Goal: Transaction & Acquisition: Purchase product/service

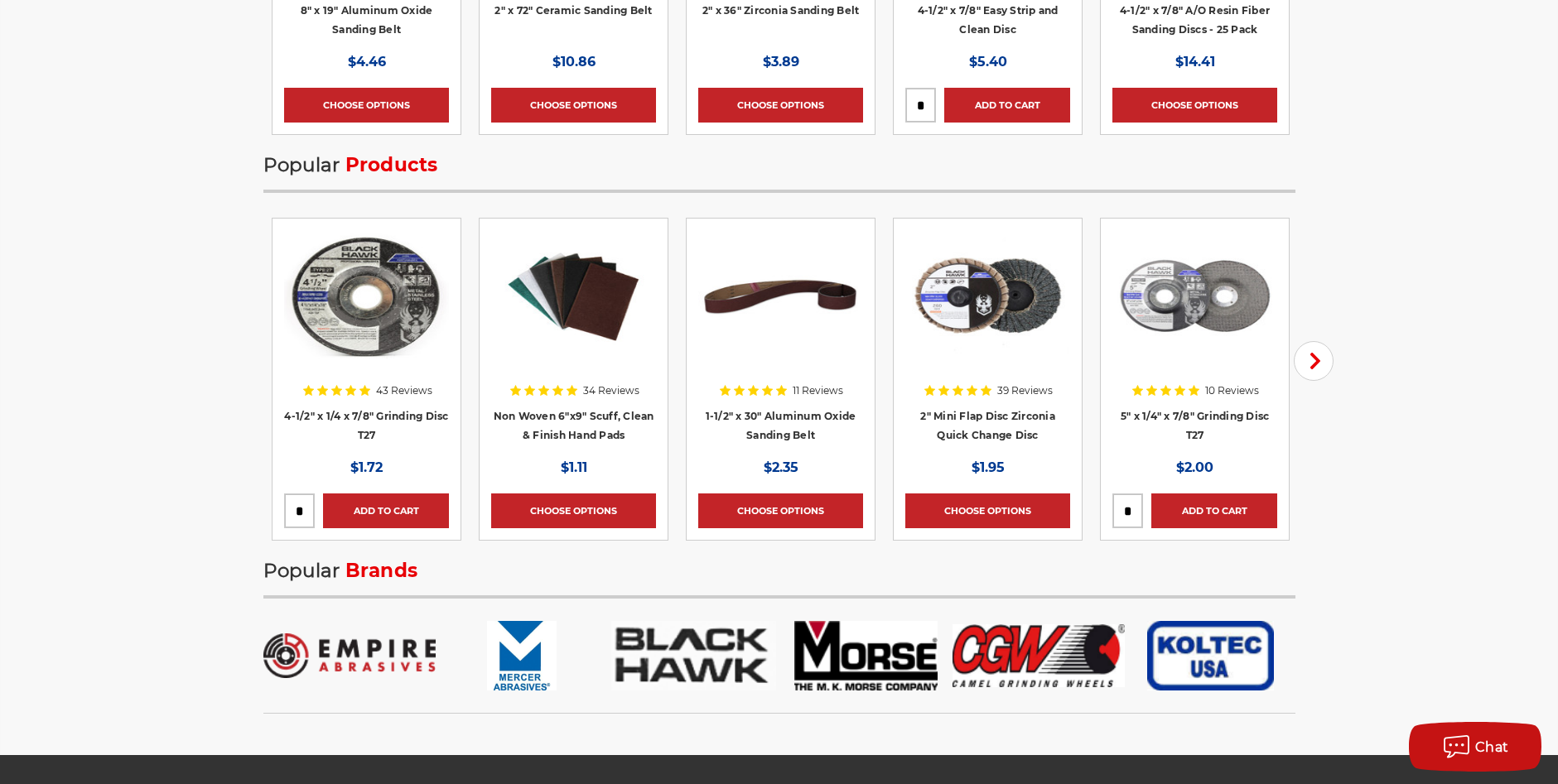
scroll to position [2485, 0]
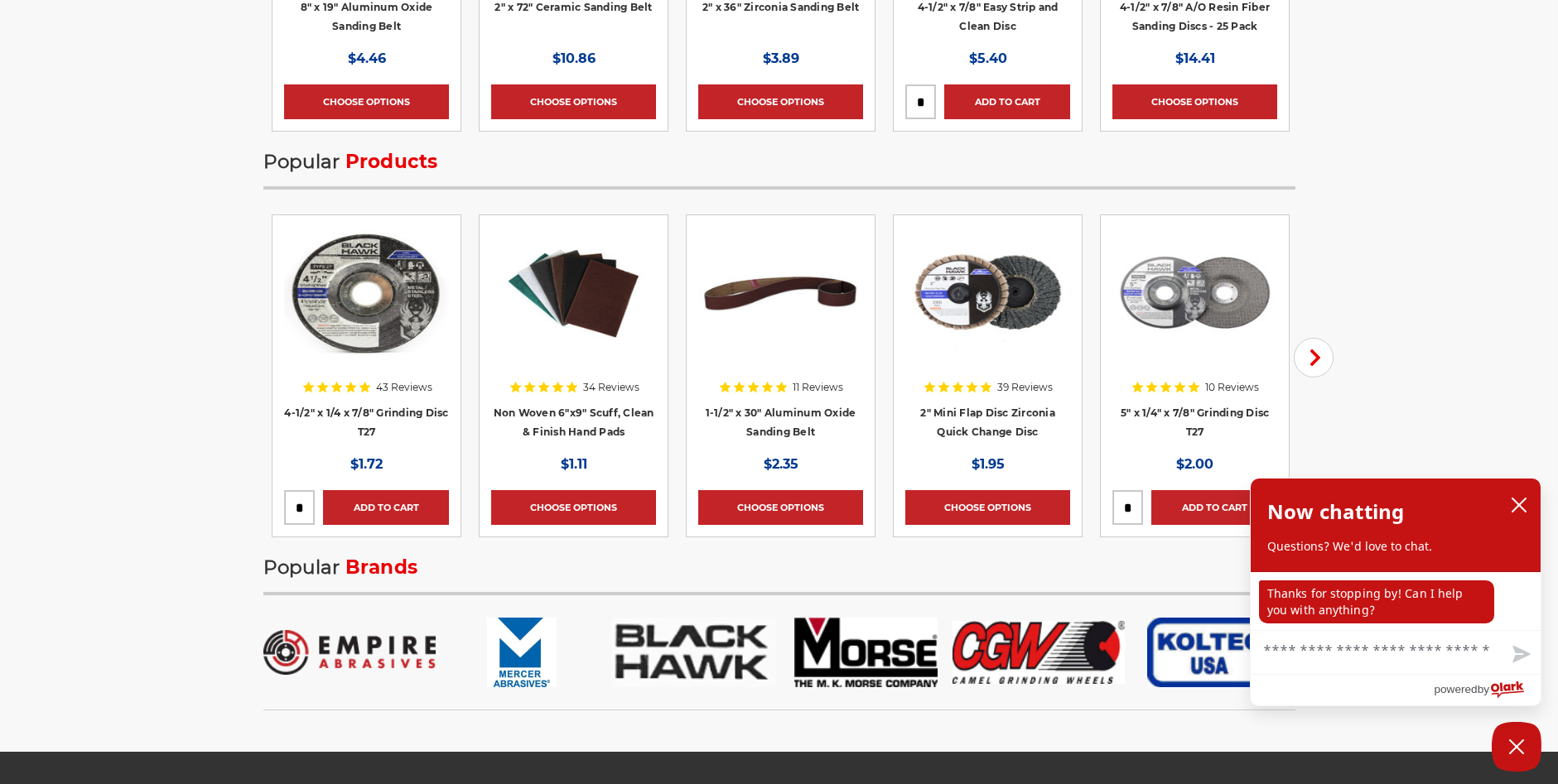
click at [574, 335] on img at bounding box center [574, 293] width 165 height 133
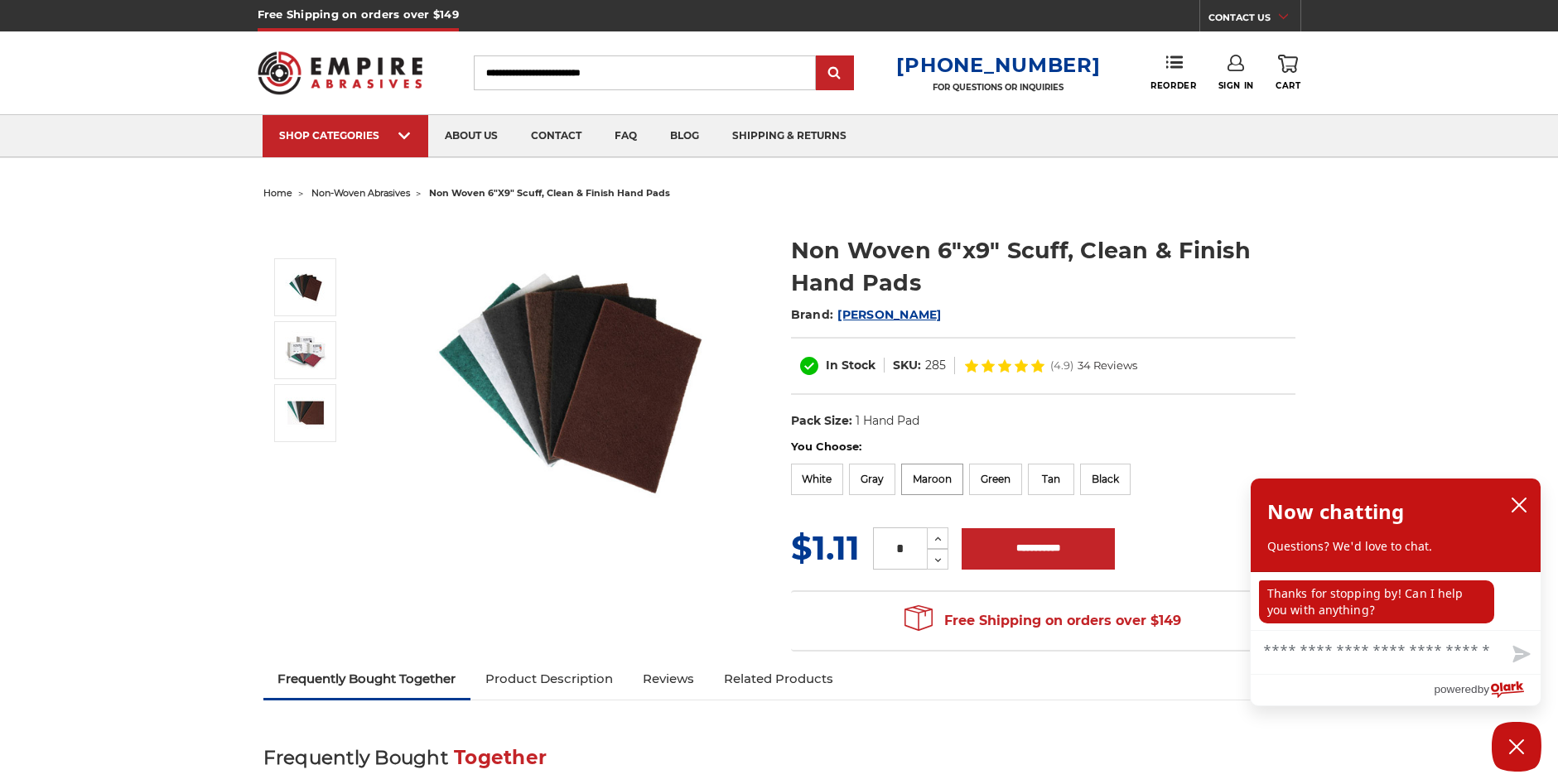
click at [925, 480] on label "Maroon" at bounding box center [931, 480] width 62 height 32
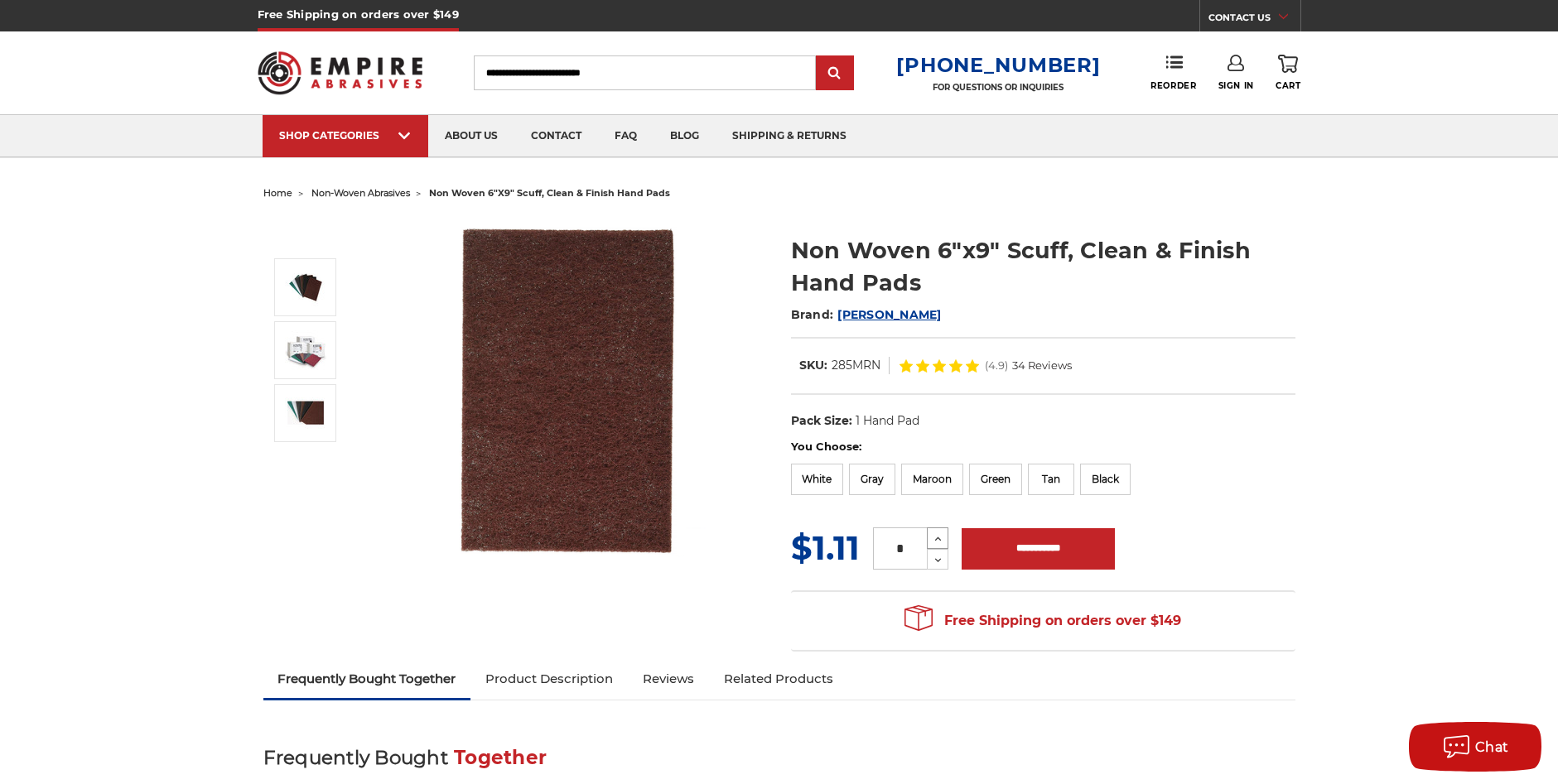
click at [932, 536] on icon at bounding box center [938, 539] width 12 height 15
click at [940, 536] on icon at bounding box center [938, 539] width 12 height 15
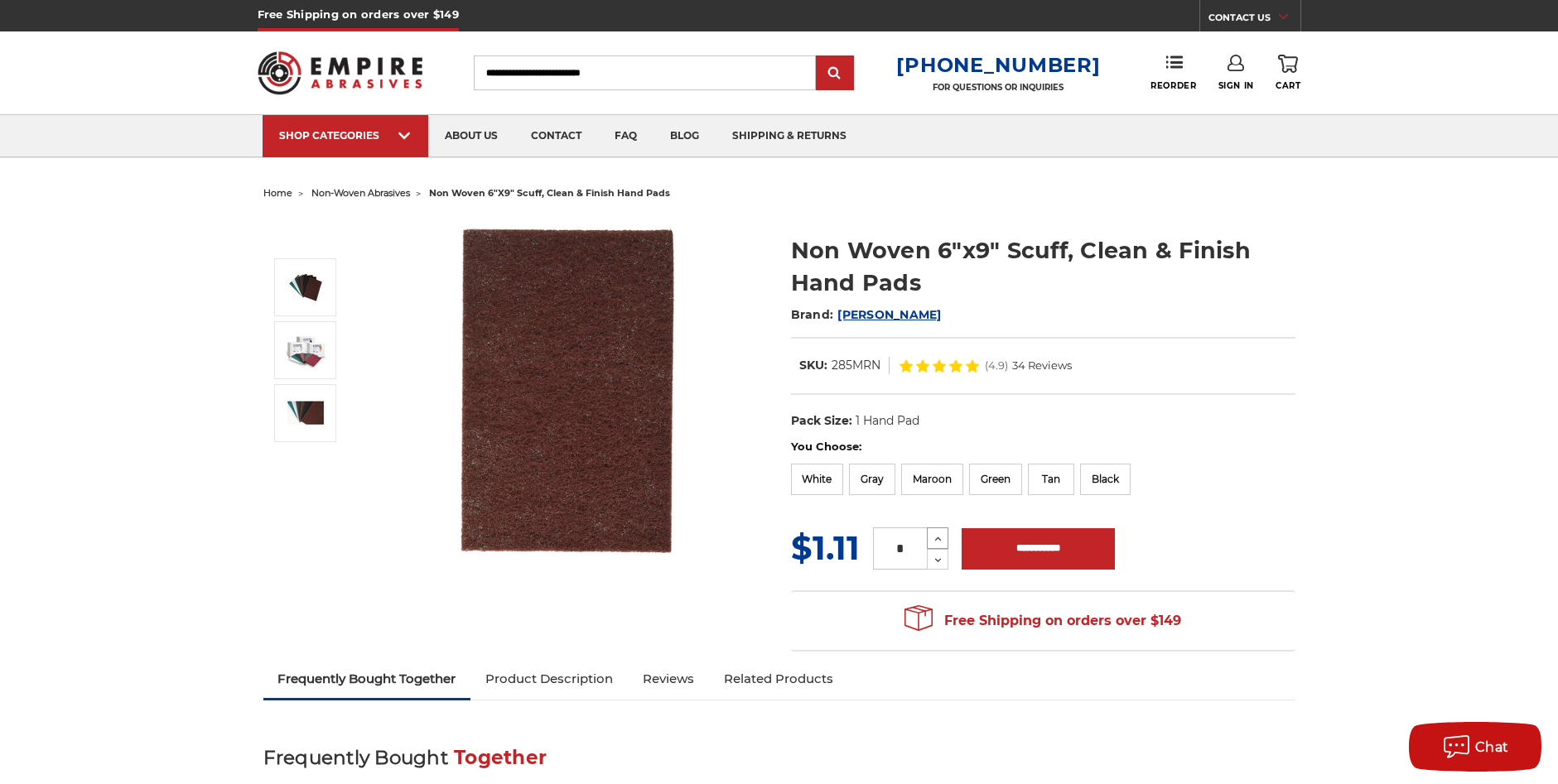
click at [940, 536] on icon at bounding box center [938, 539] width 12 height 15
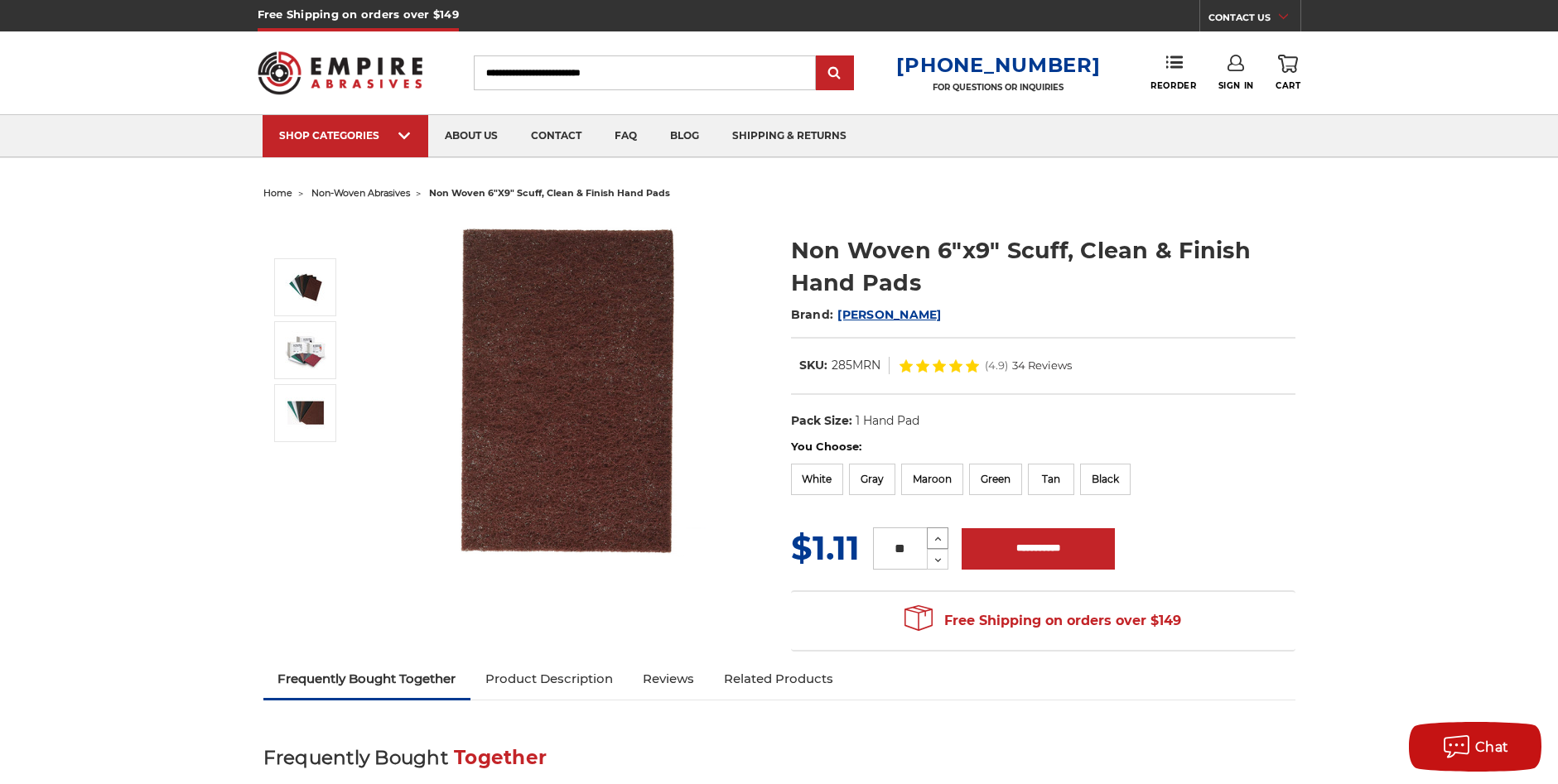
click at [940, 536] on icon at bounding box center [938, 539] width 12 height 15
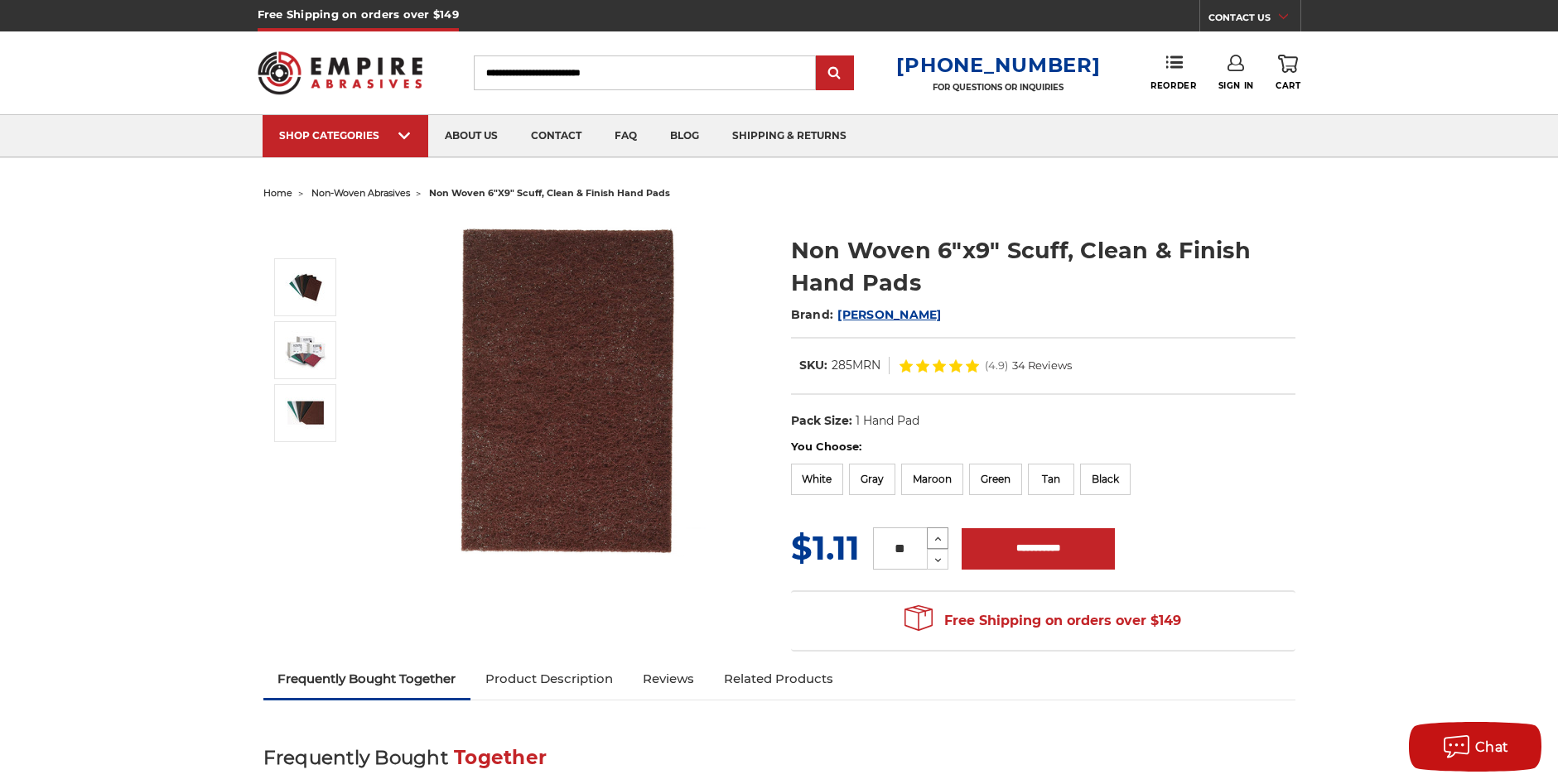
click at [940, 536] on icon at bounding box center [938, 539] width 12 height 15
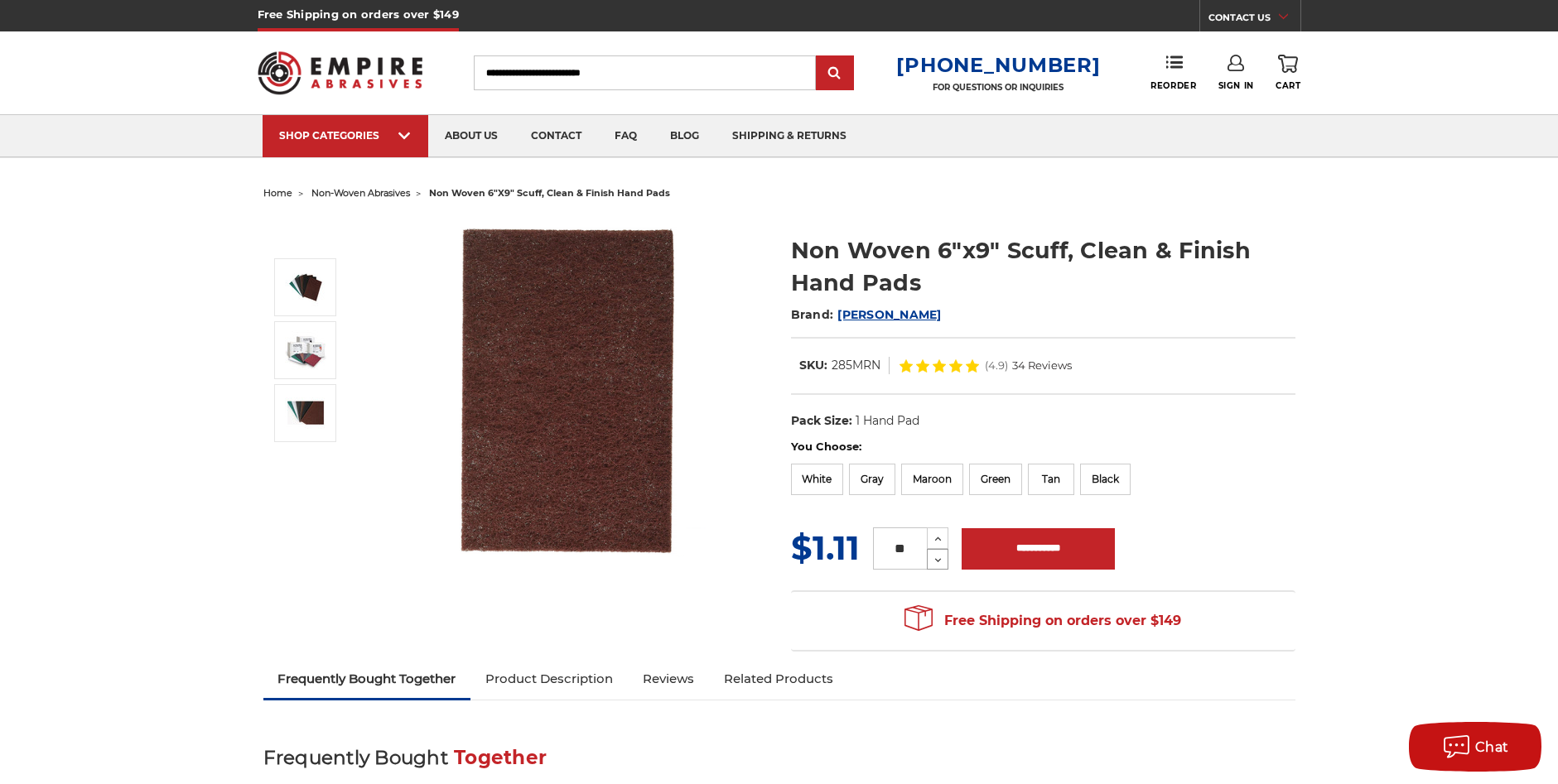
click at [935, 562] on icon at bounding box center [938, 561] width 12 height 15
type input "**"
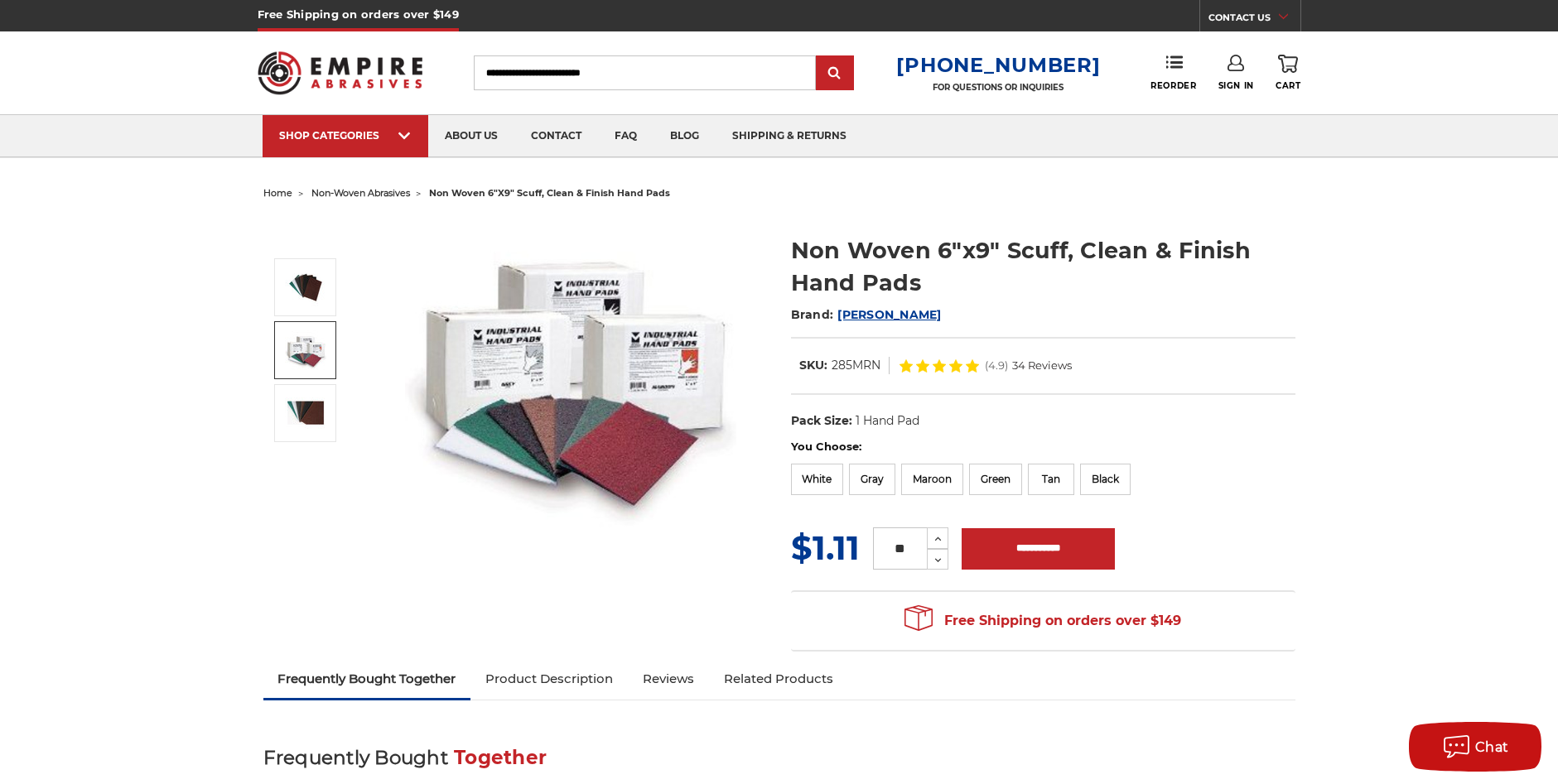
click at [300, 355] on img at bounding box center [305, 350] width 42 height 40
click at [675, 394] on img at bounding box center [571, 374] width 332 height 316
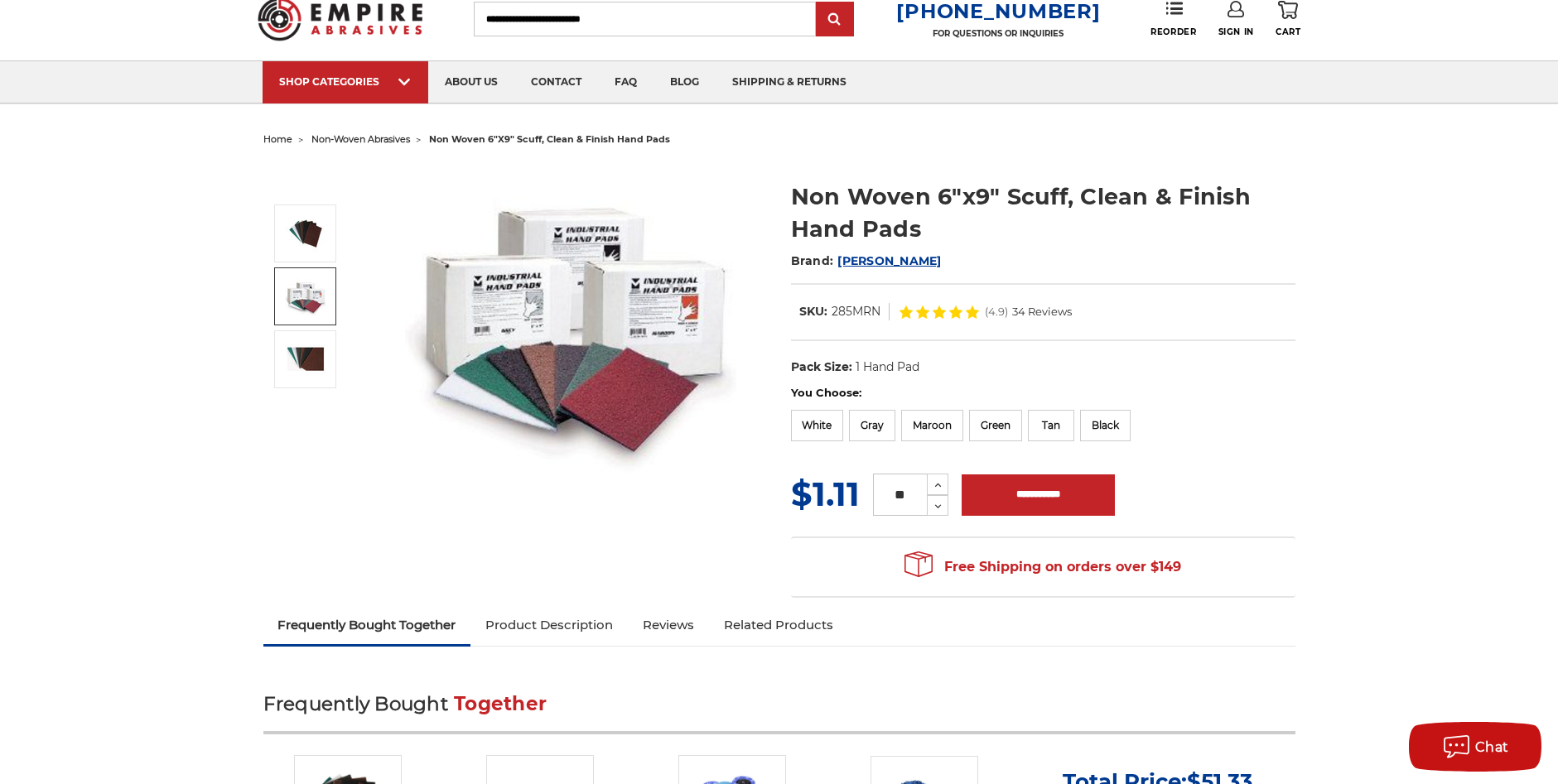
scroll to position [82, 0]
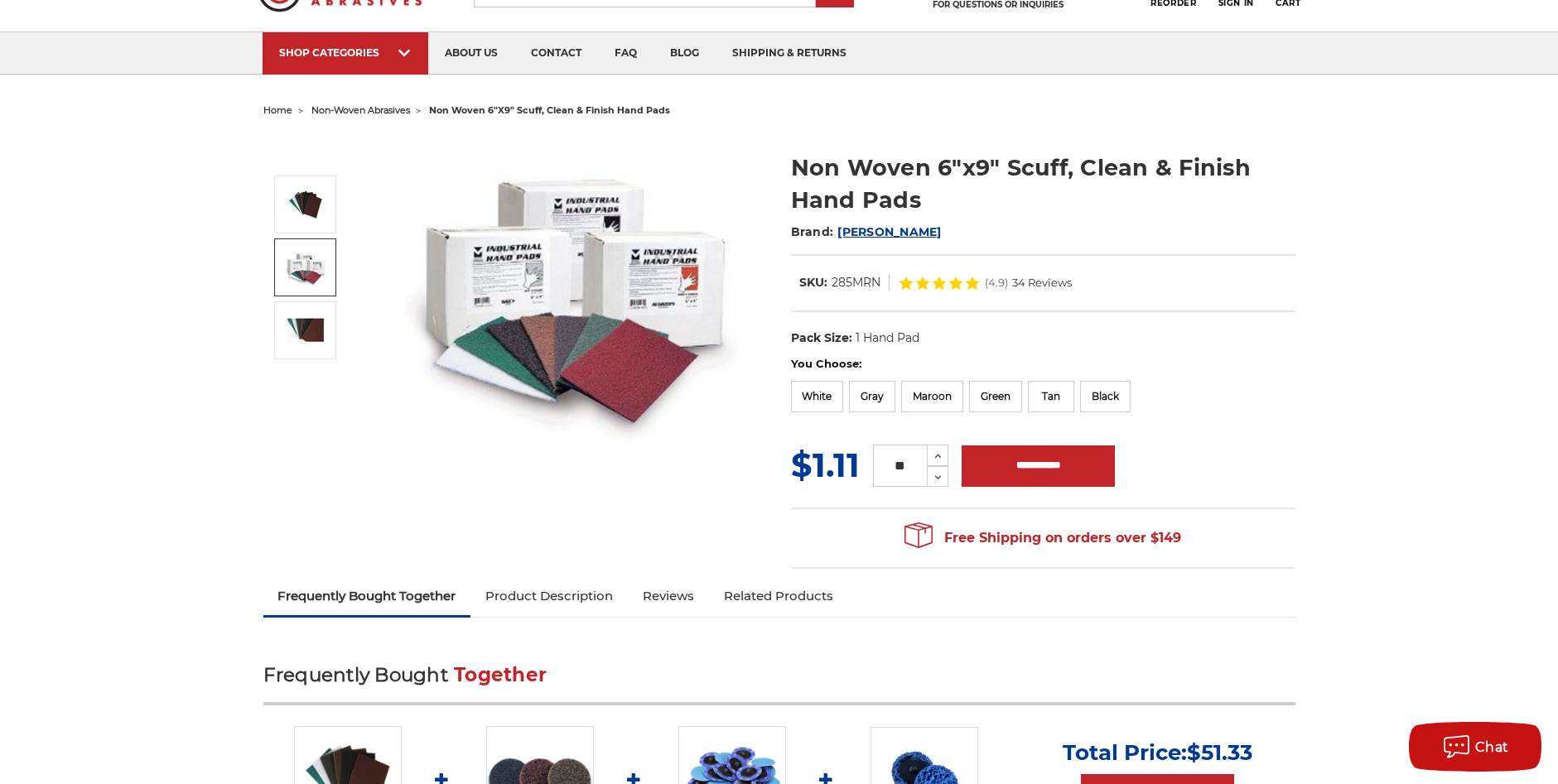
click at [651, 311] on img at bounding box center [571, 292] width 332 height 316
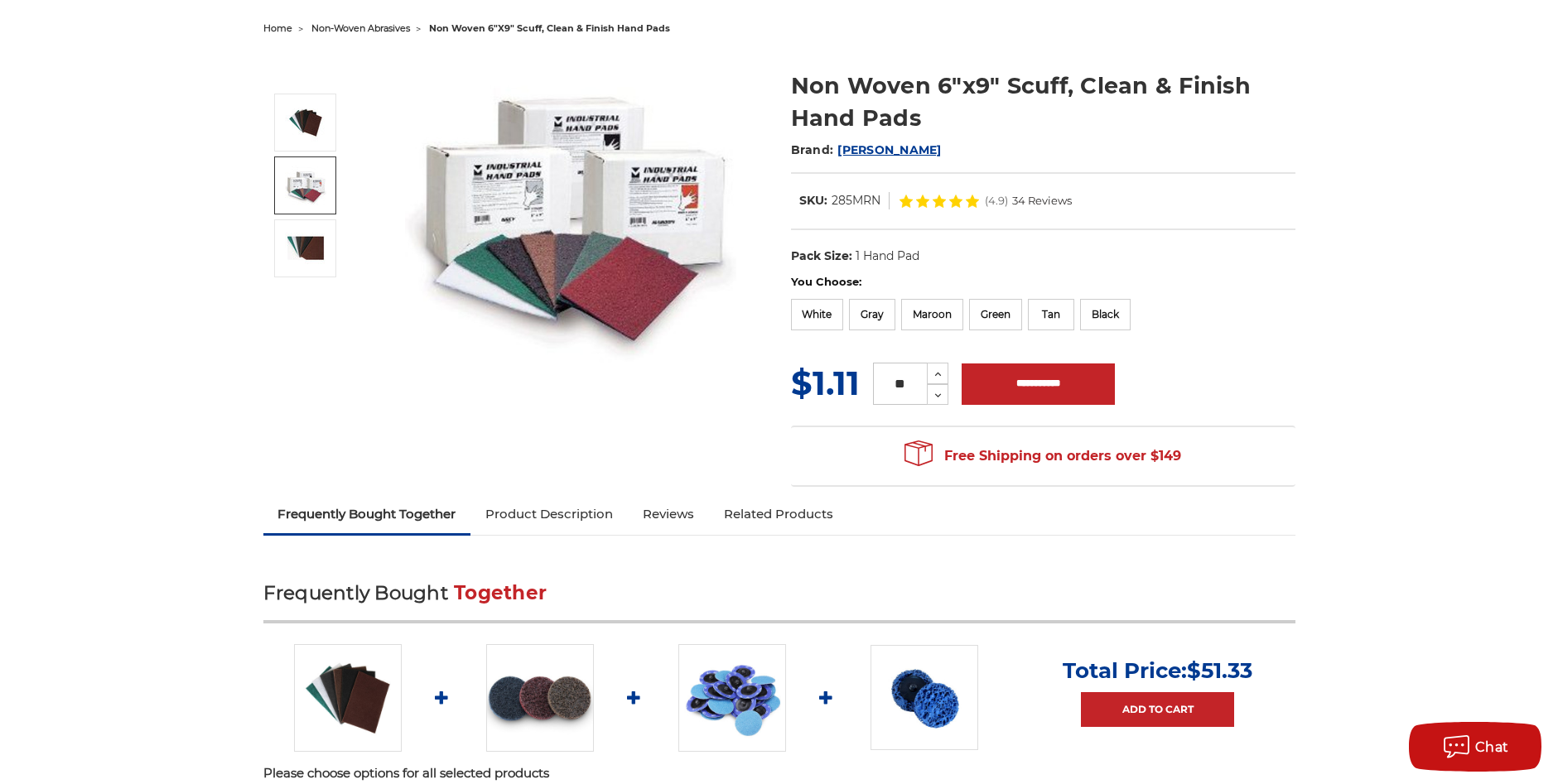
scroll to position [166, 0]
click at [533, 215] on img at bounding box center [571, 209] width 332 height 316
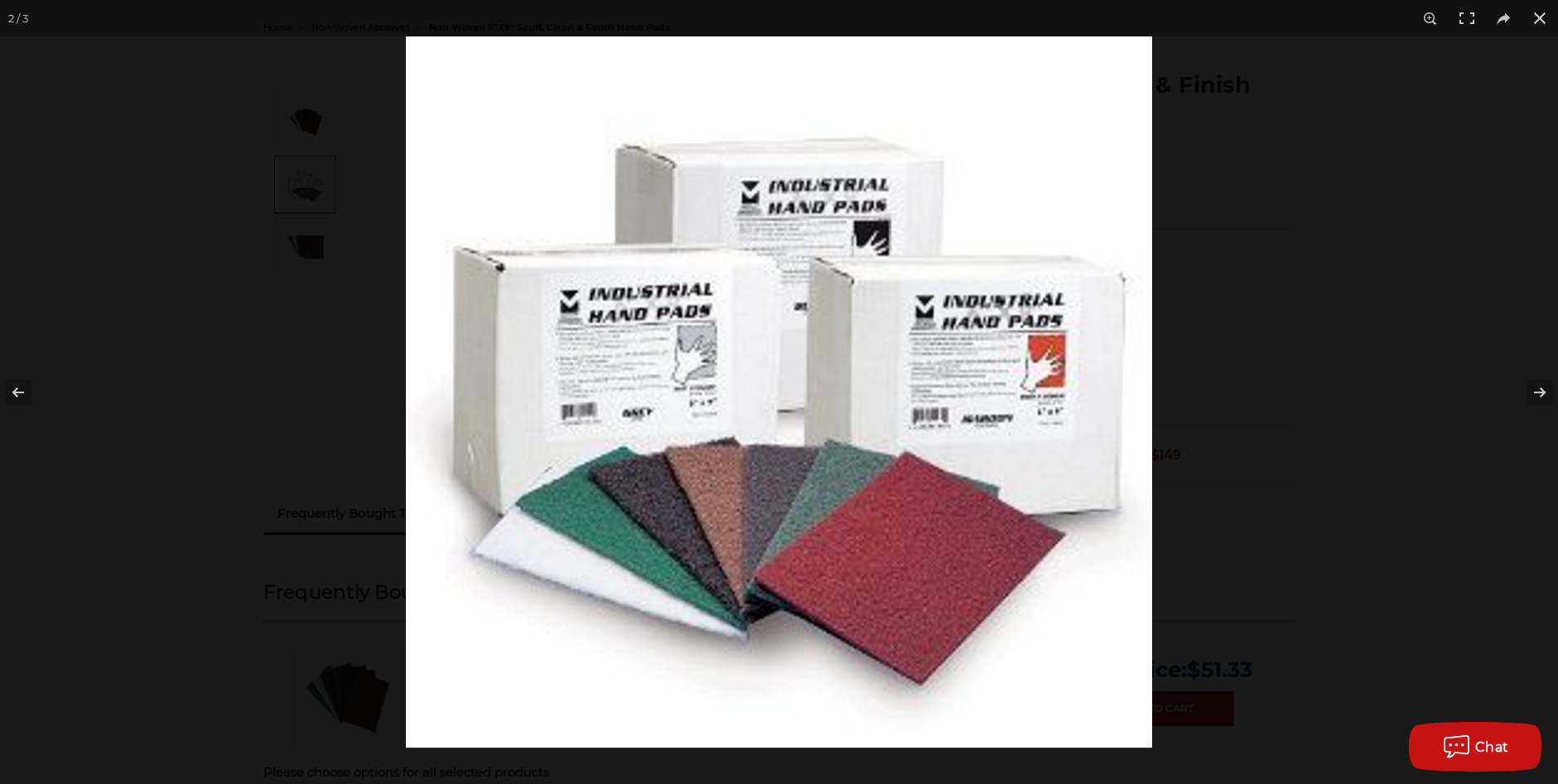
click at [604, 347] on img at bounding box center [779, 392] width 746 height 712
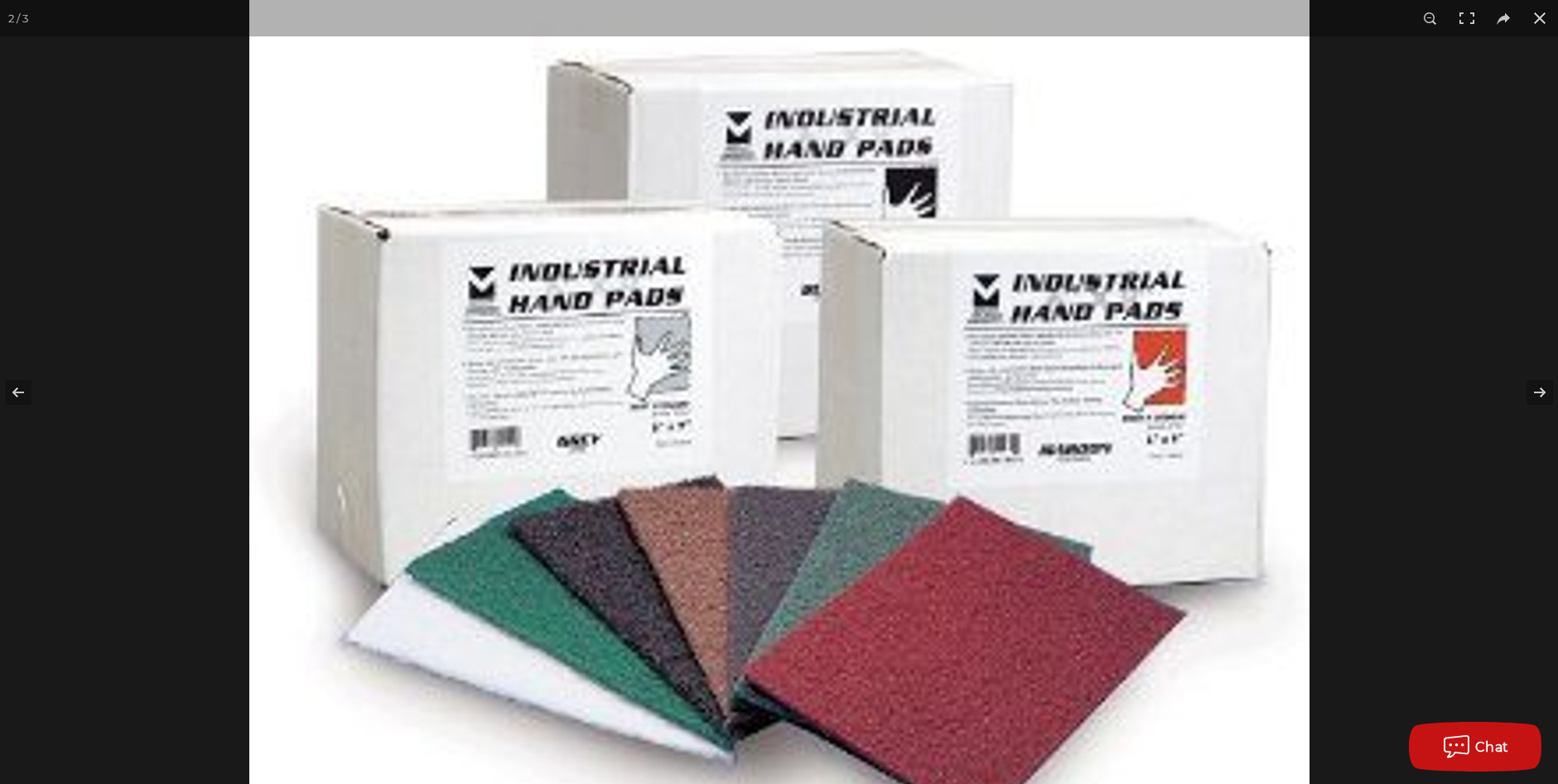
click at [604, 349] on img at bounding box center [779, 411] width 1060 height 1010
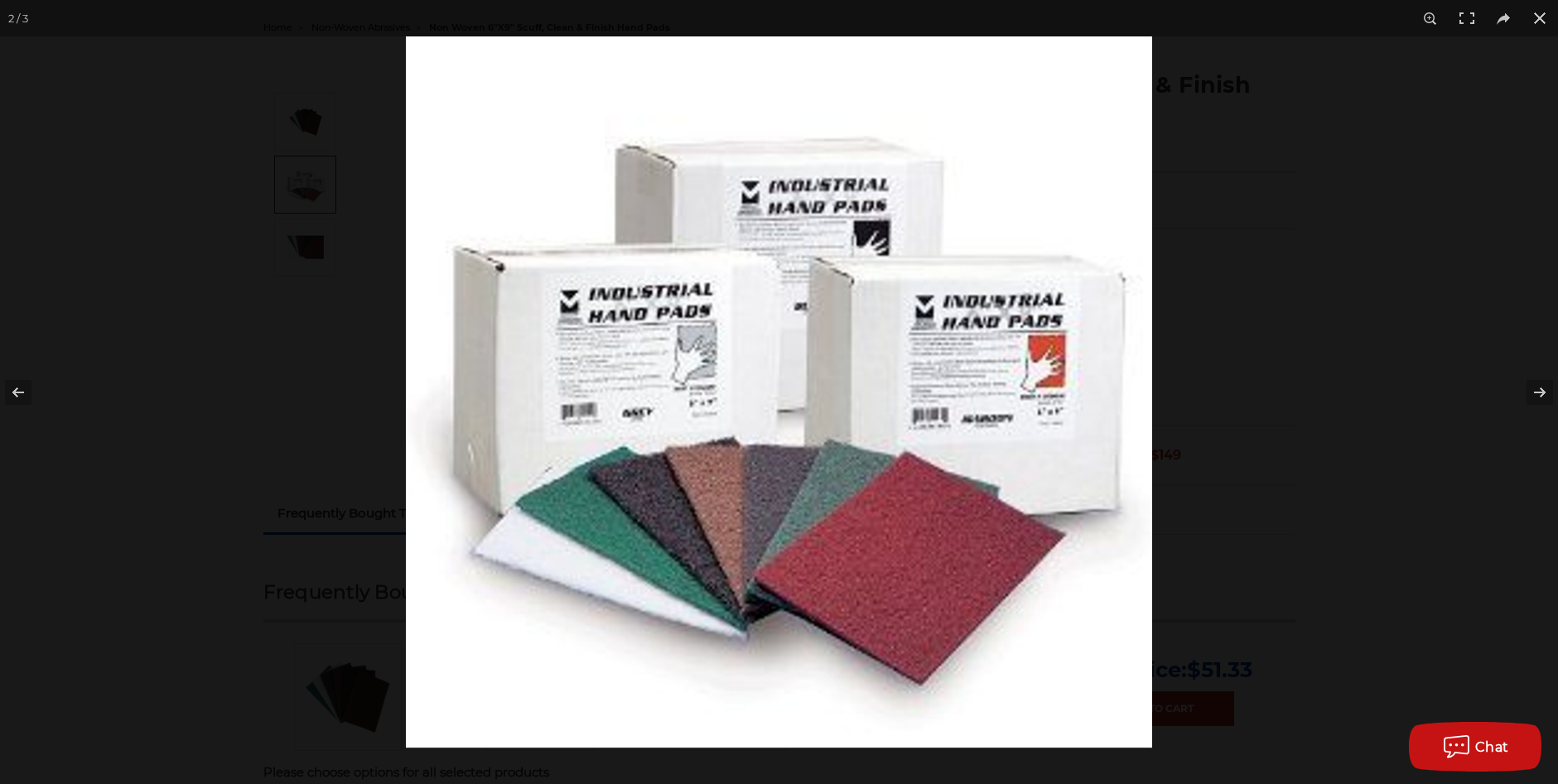
click at [604, 349] on img at bounding box center [779, 392] width 746 height 712
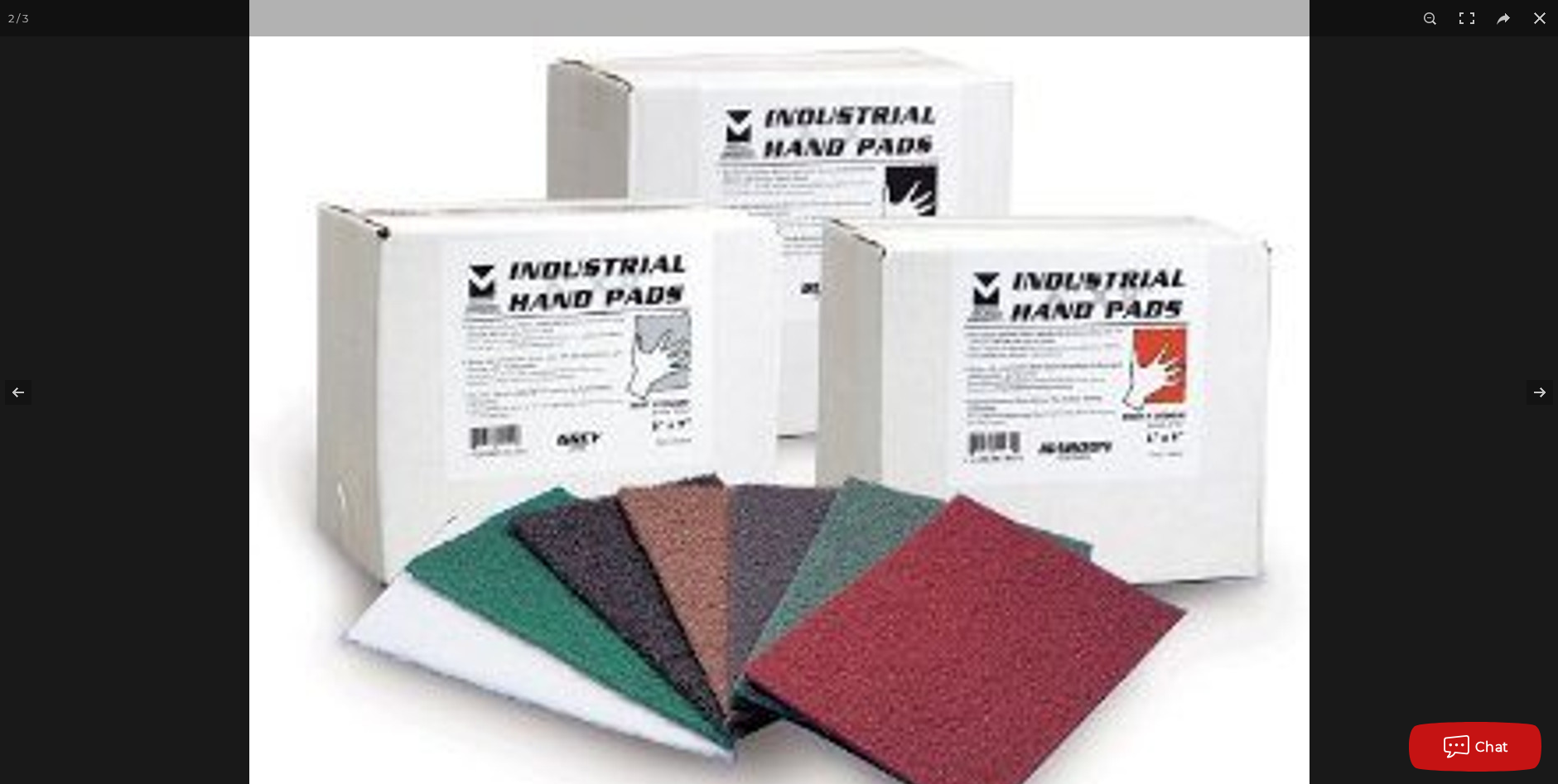
click at [1037, 410] on img at bounding box center [779, 410] width 1060 height 1010
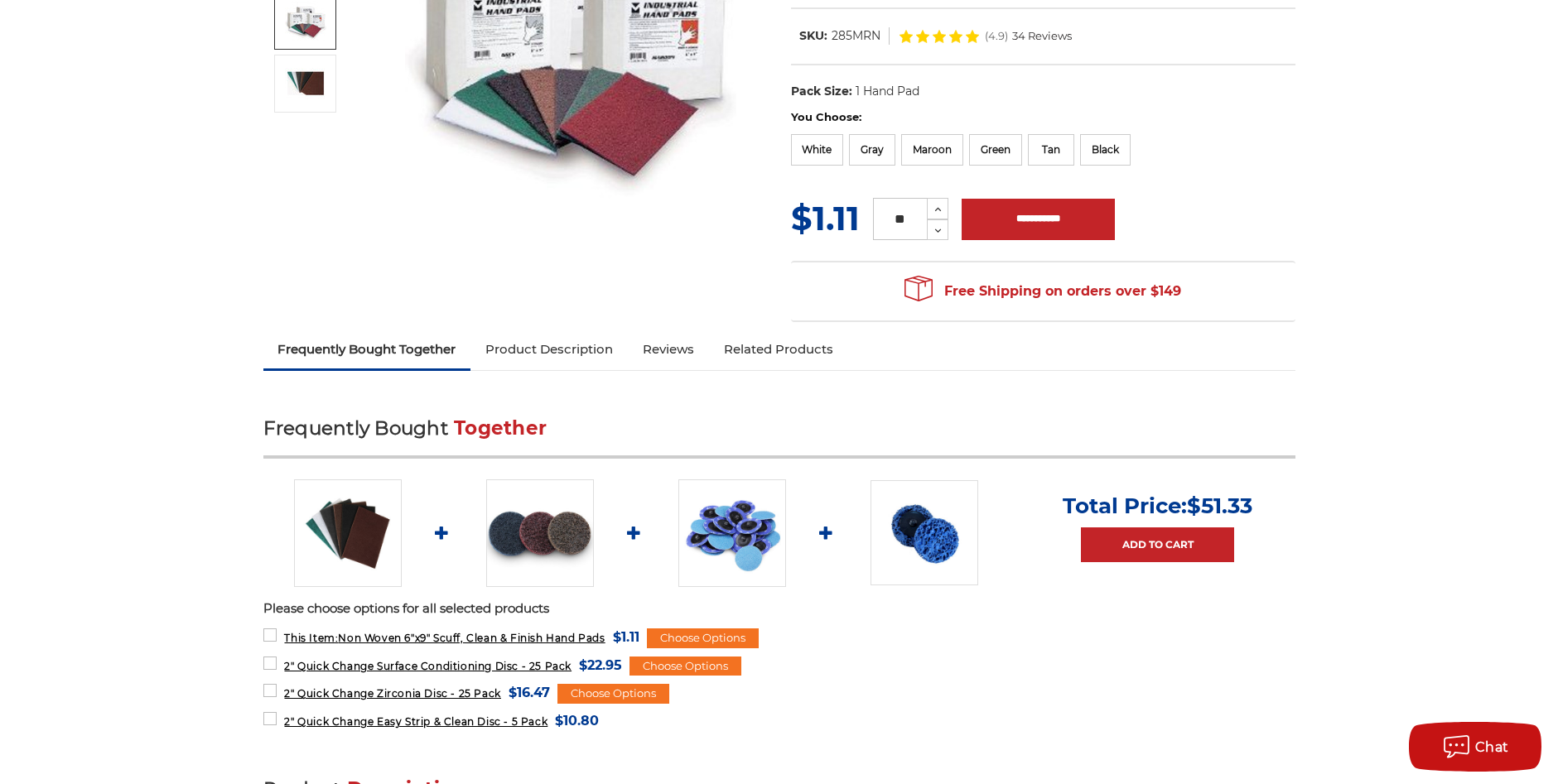
scroll to position [332, 0]
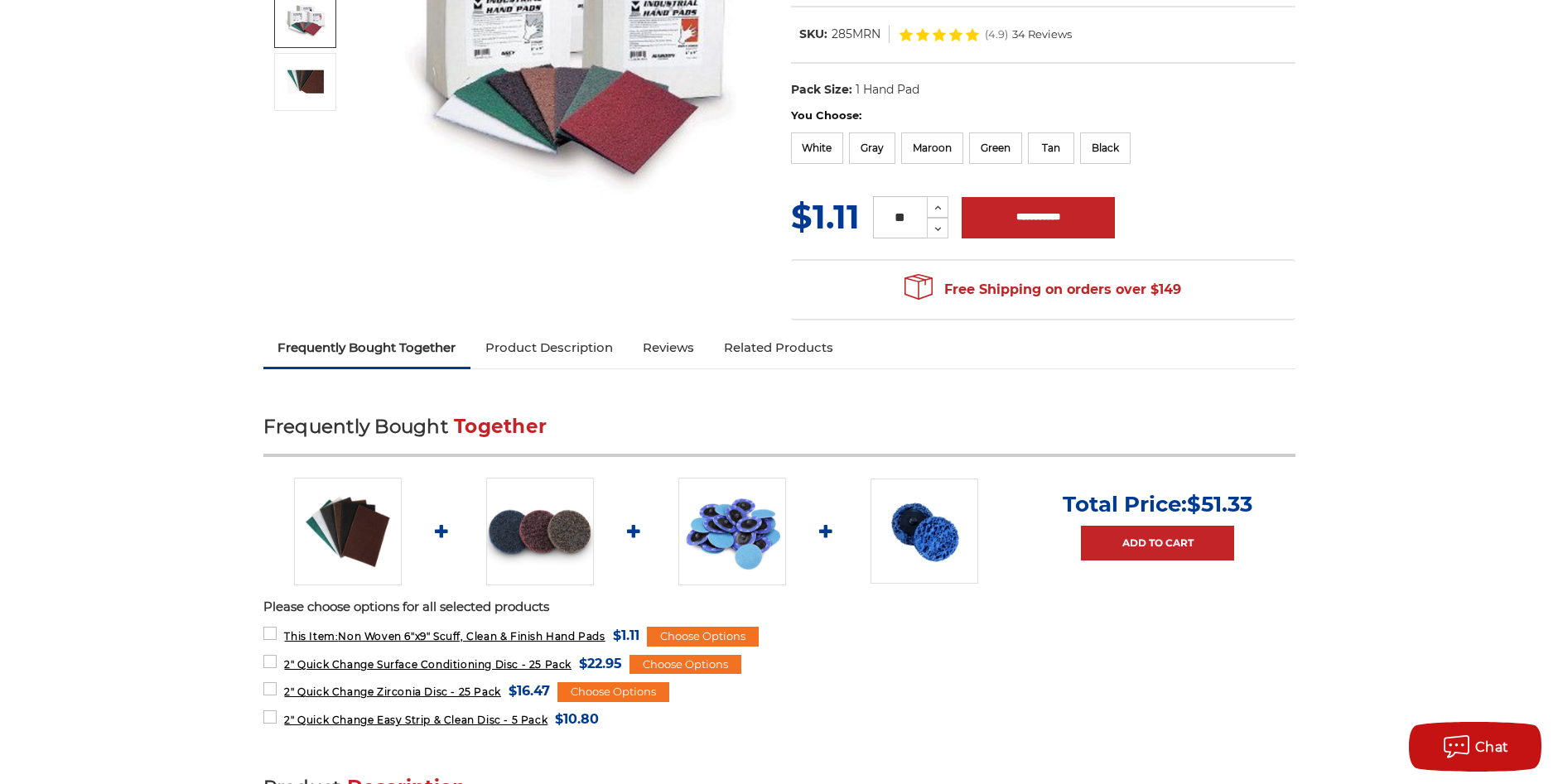
click at [586, 341] on link "Product Description" at bounding box center [550, 348] width 158 height 36
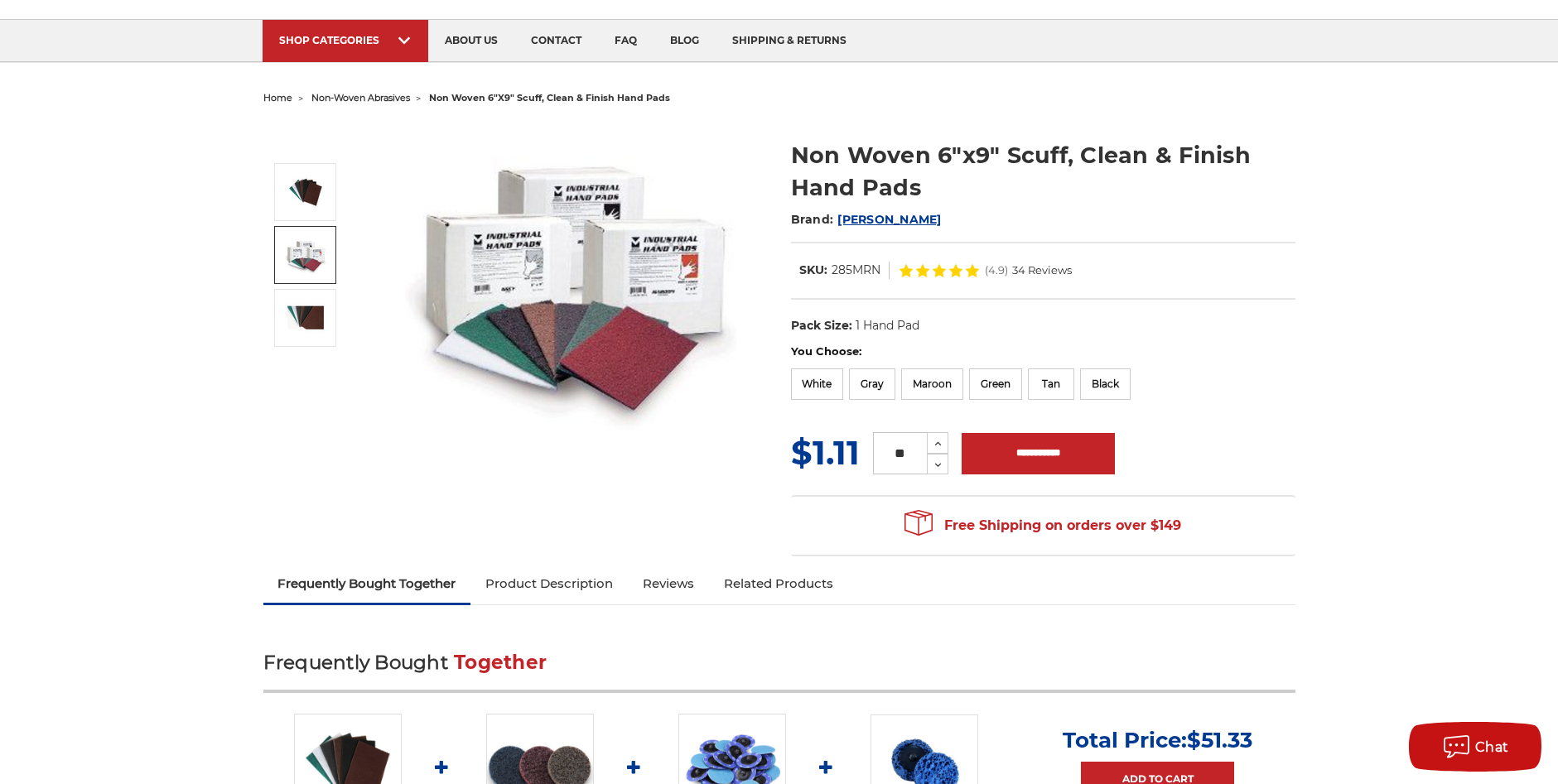
scroll to position [0, 0]
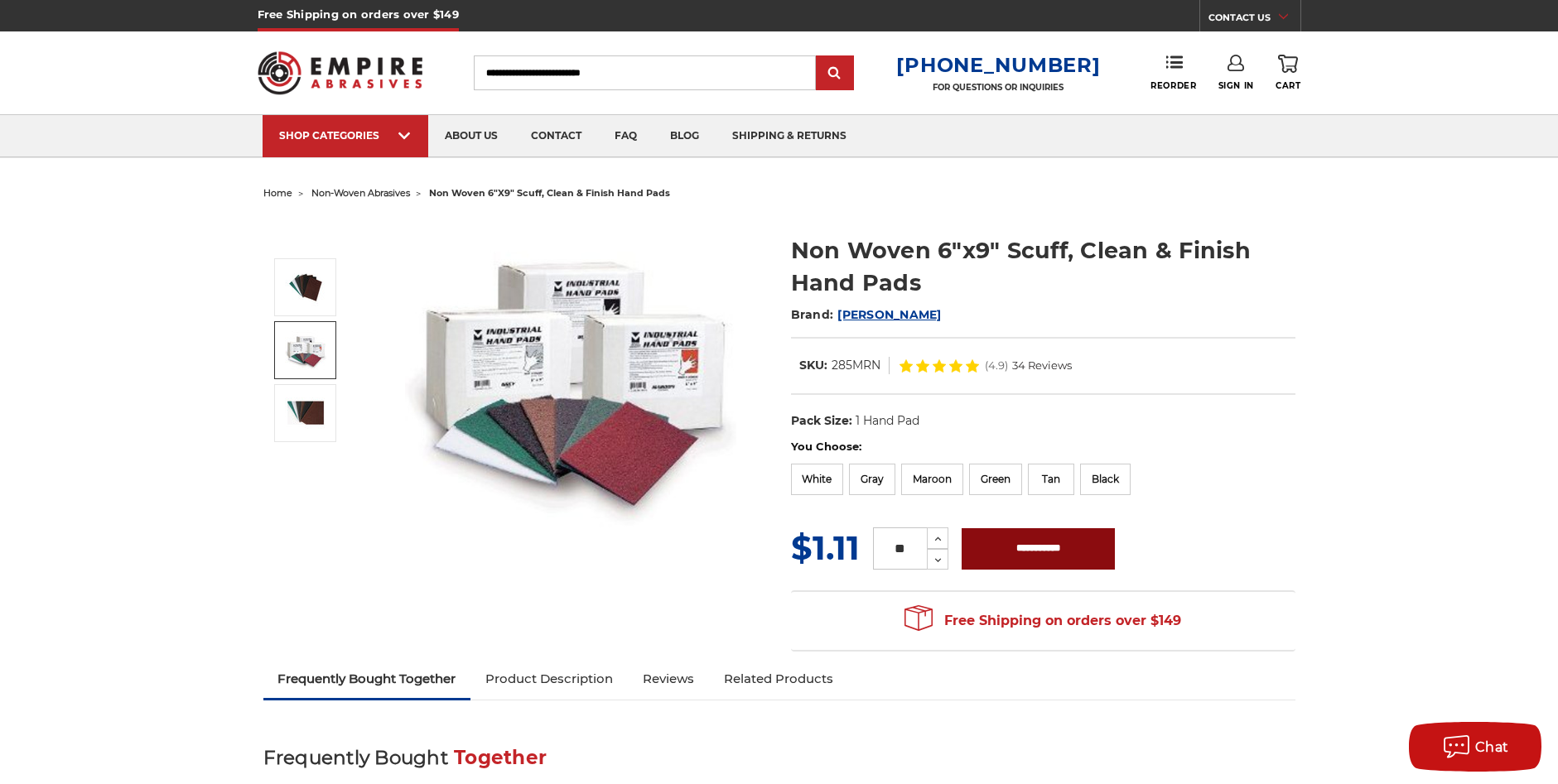
click at [1013, 550] on input "**********" at bounding box center [1038, 549] width 153 height 42
type input "**********"
click at [538, 379] on img at bounding box center [571, 374] width 332 height 316
click at [688, 386] on img at bounding box center [571, 374] width 332 height 316
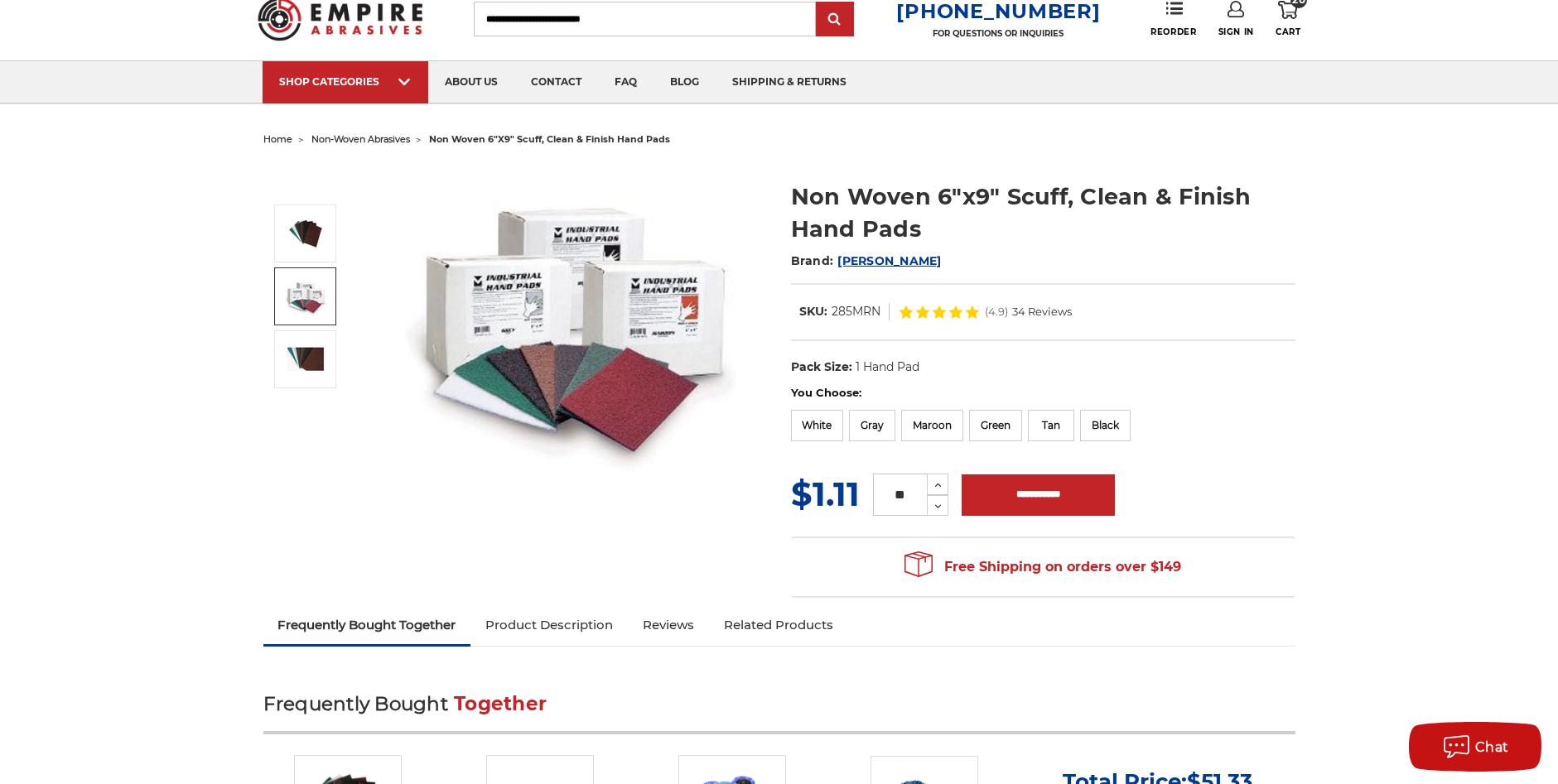
scroll to position [82, 0]
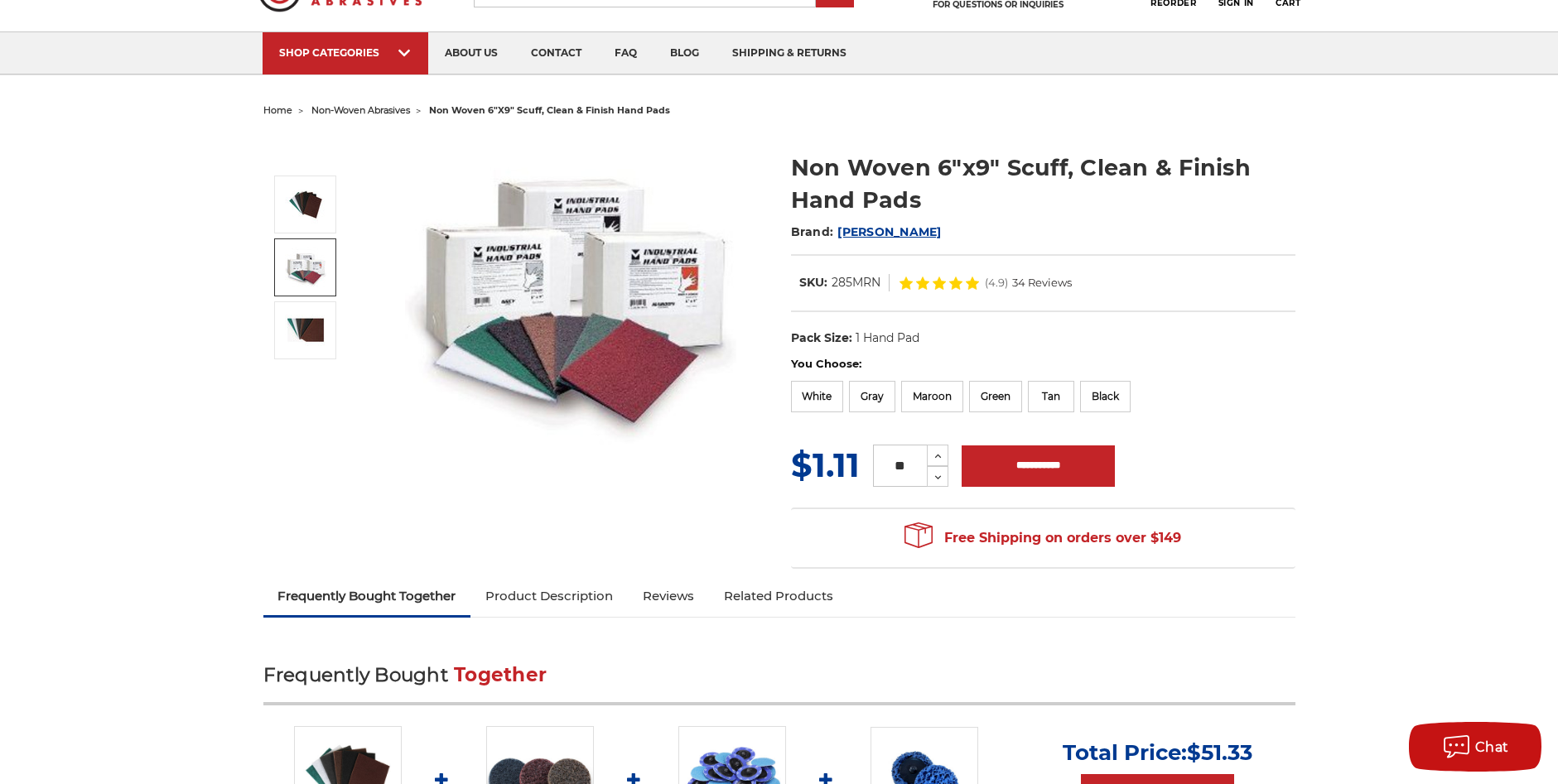
click at [644, 449] on img at bounding box center [571, 292] width 332 height 316
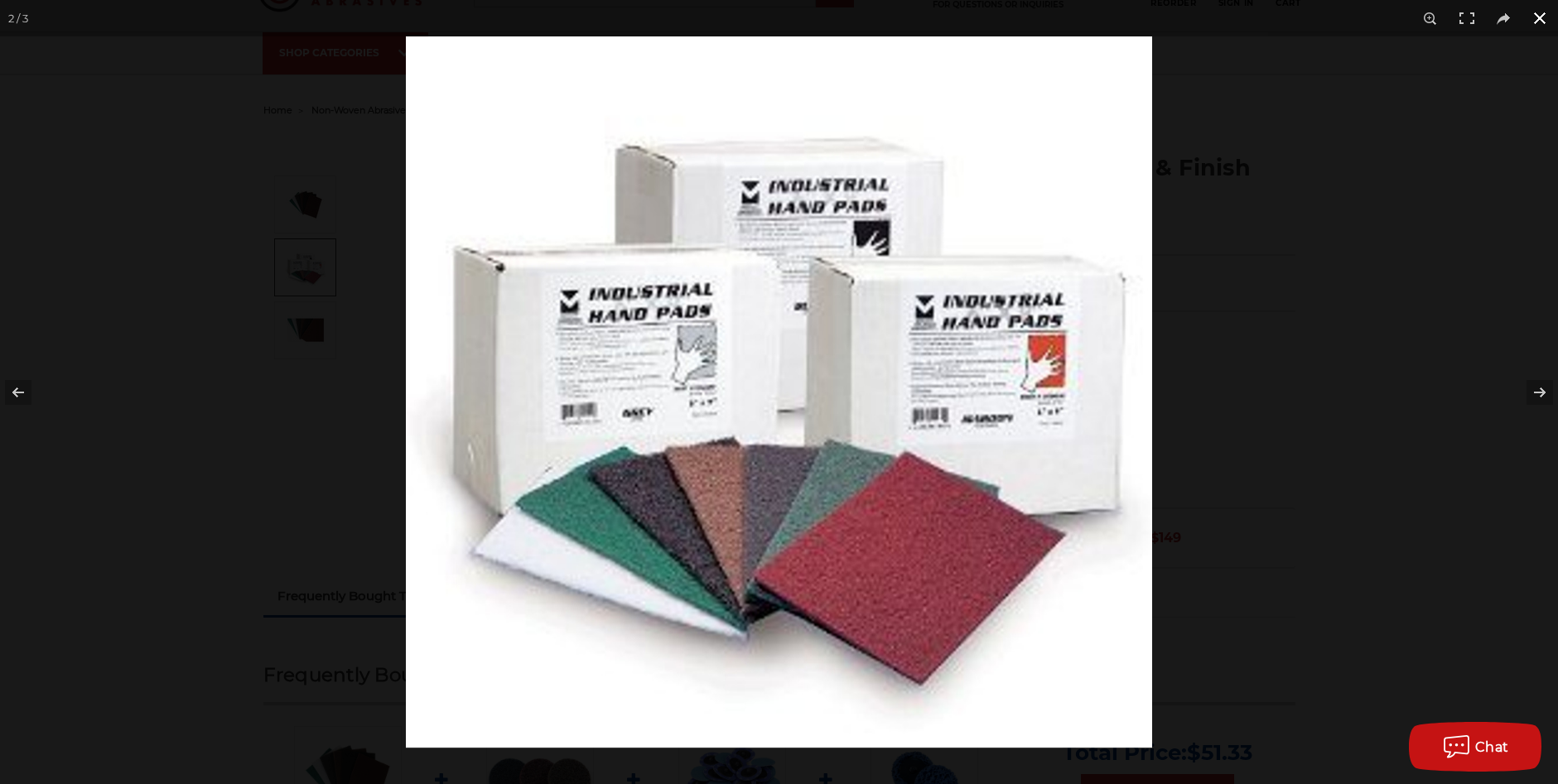
click at [347, 464] on div at bounding box center [779, 392] width 1558 height 784
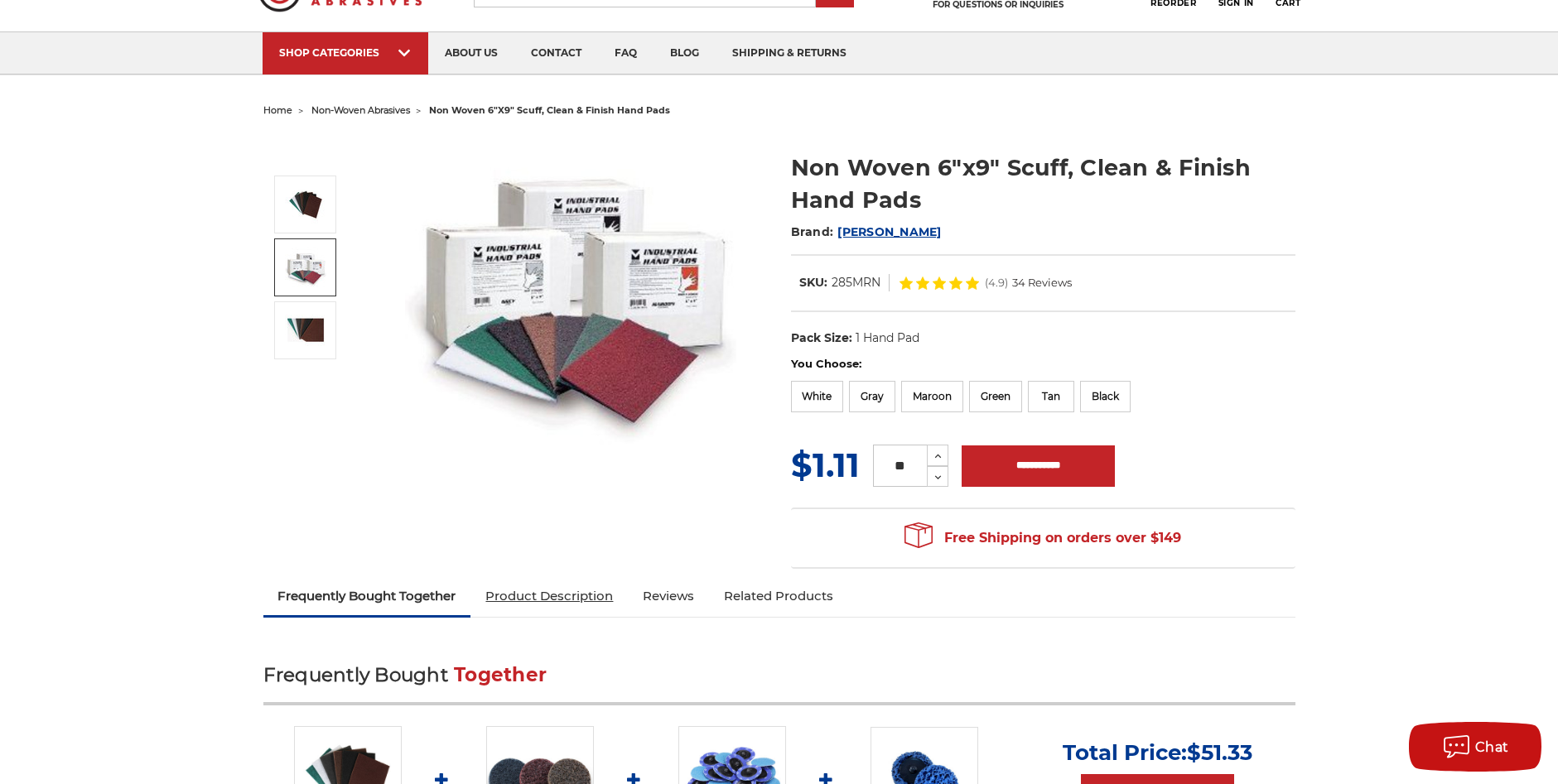
scroll to position [166, 0]
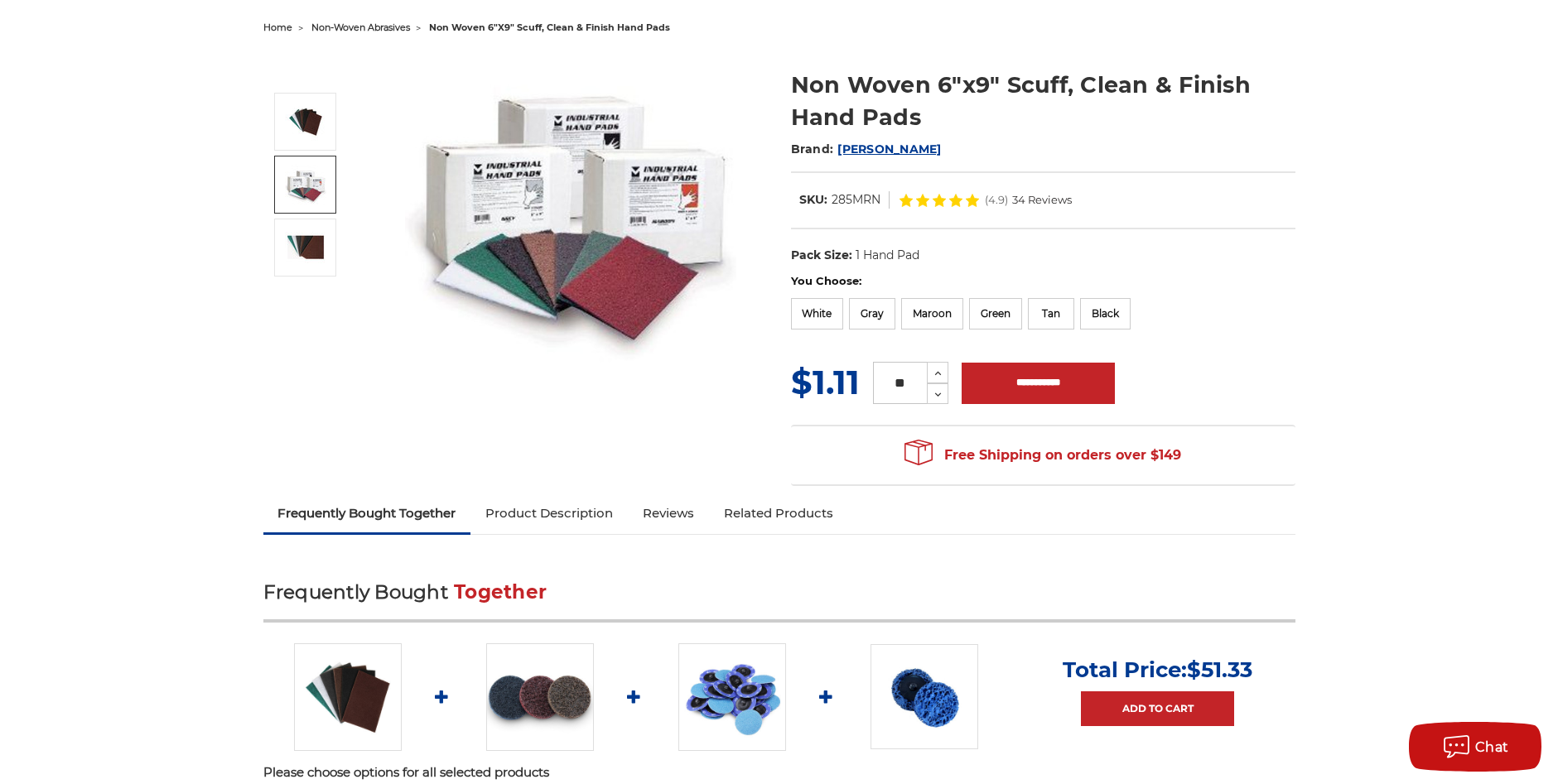
click at [581, 511] on link "Product Description" at bounding box center [550, 512] width 158 height 36
click at [1106, 310] on label "Black" at bounding box center [1105, 314] width 51 height 32
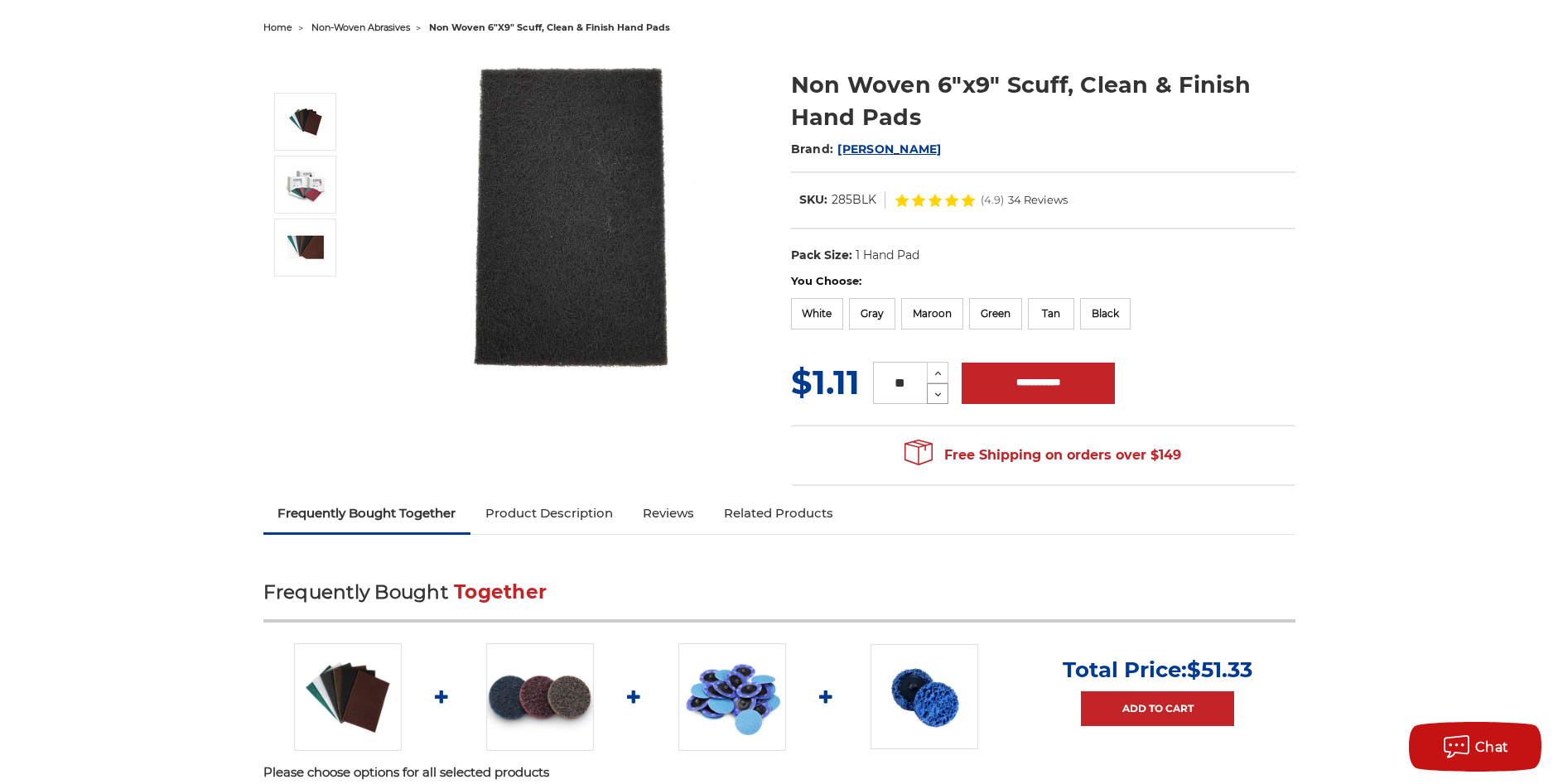
click at [941, 390] on icon at bounding box center [938, 395] width 12 height 15
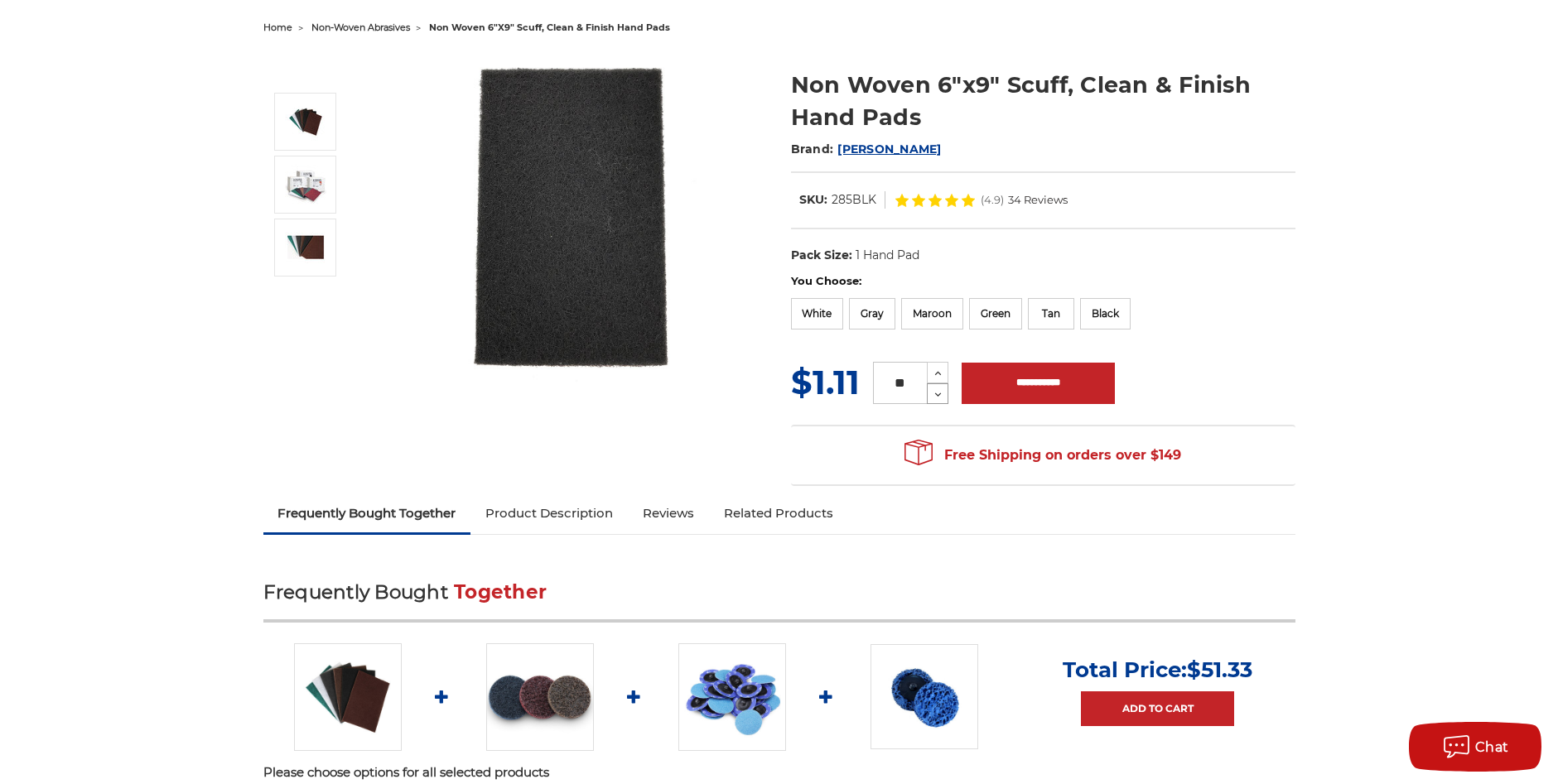
click at [941, 390] on icon at bounding box center [938, 395] width 12 height 15
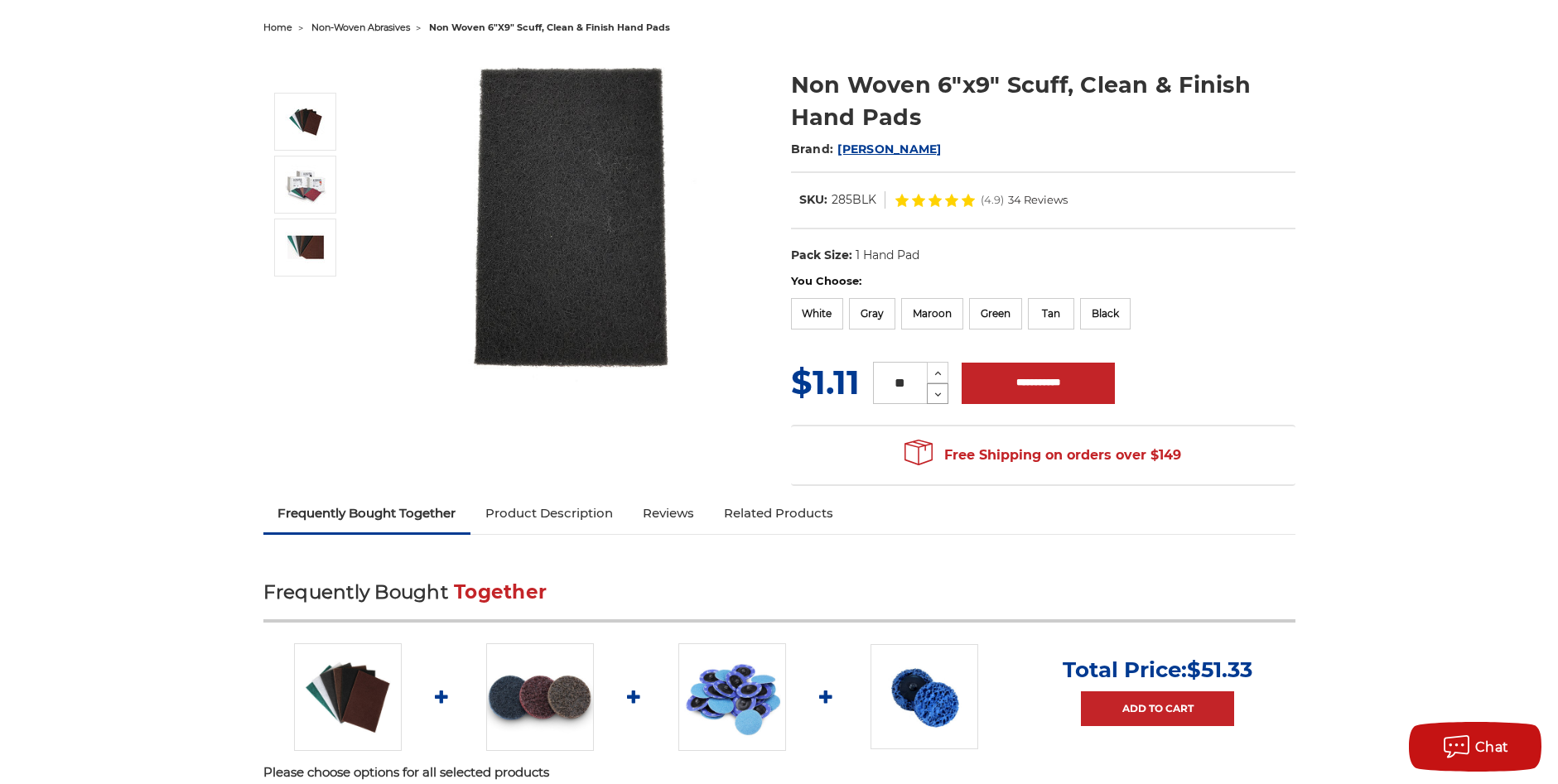
click at [941, 390] on icon at bounding box center [938, 395] width 12 height 15
click at [940, 372] on icon at bounding box center [938, 373] width 12 height 15
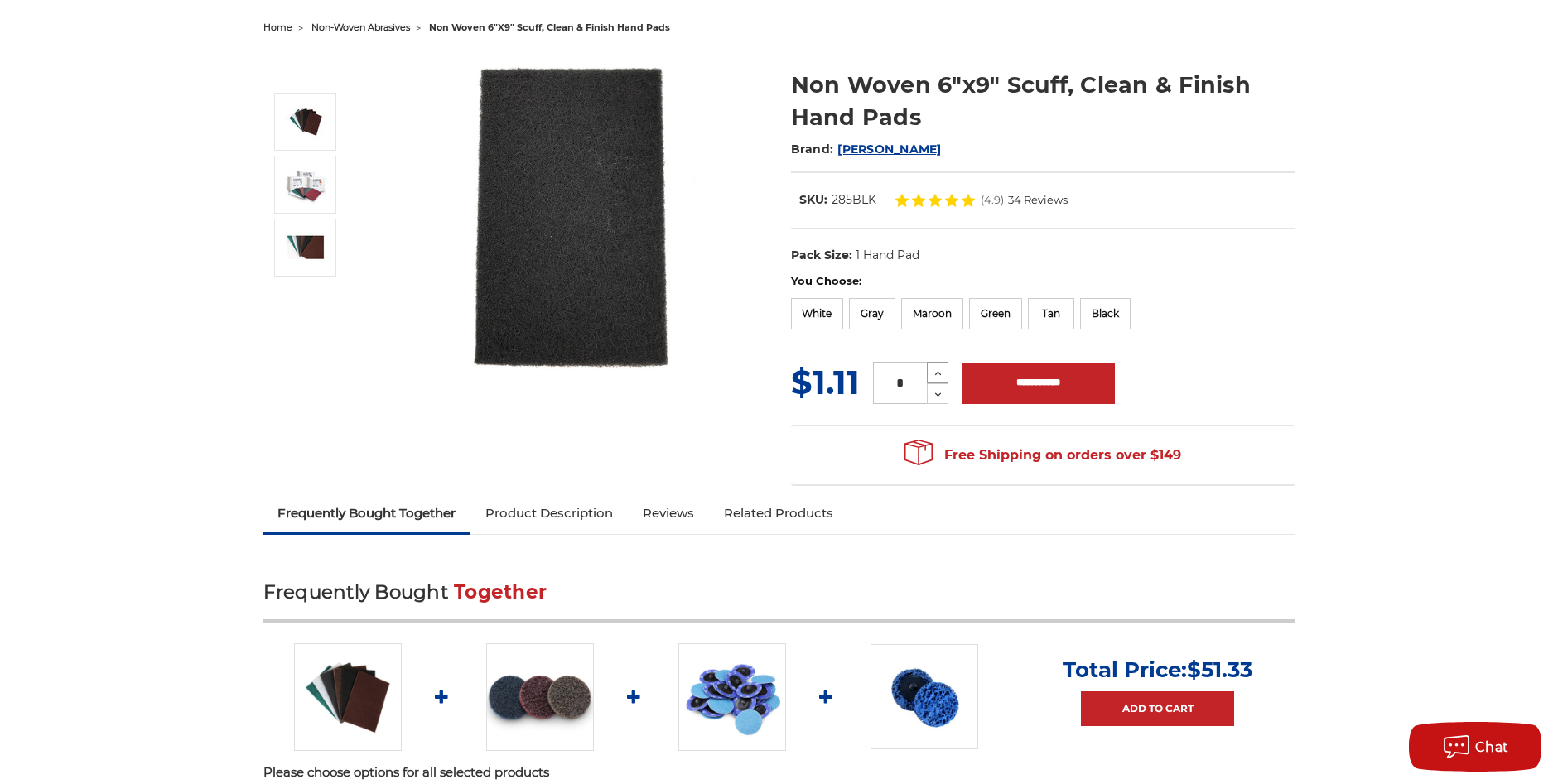
click at [940, 372] on icon at bounding box center [938, 373] width 12 height 15
type input "**"
click at [1020, 390] on input "**********" at bounding box center [1038, 383] width 153 height 42
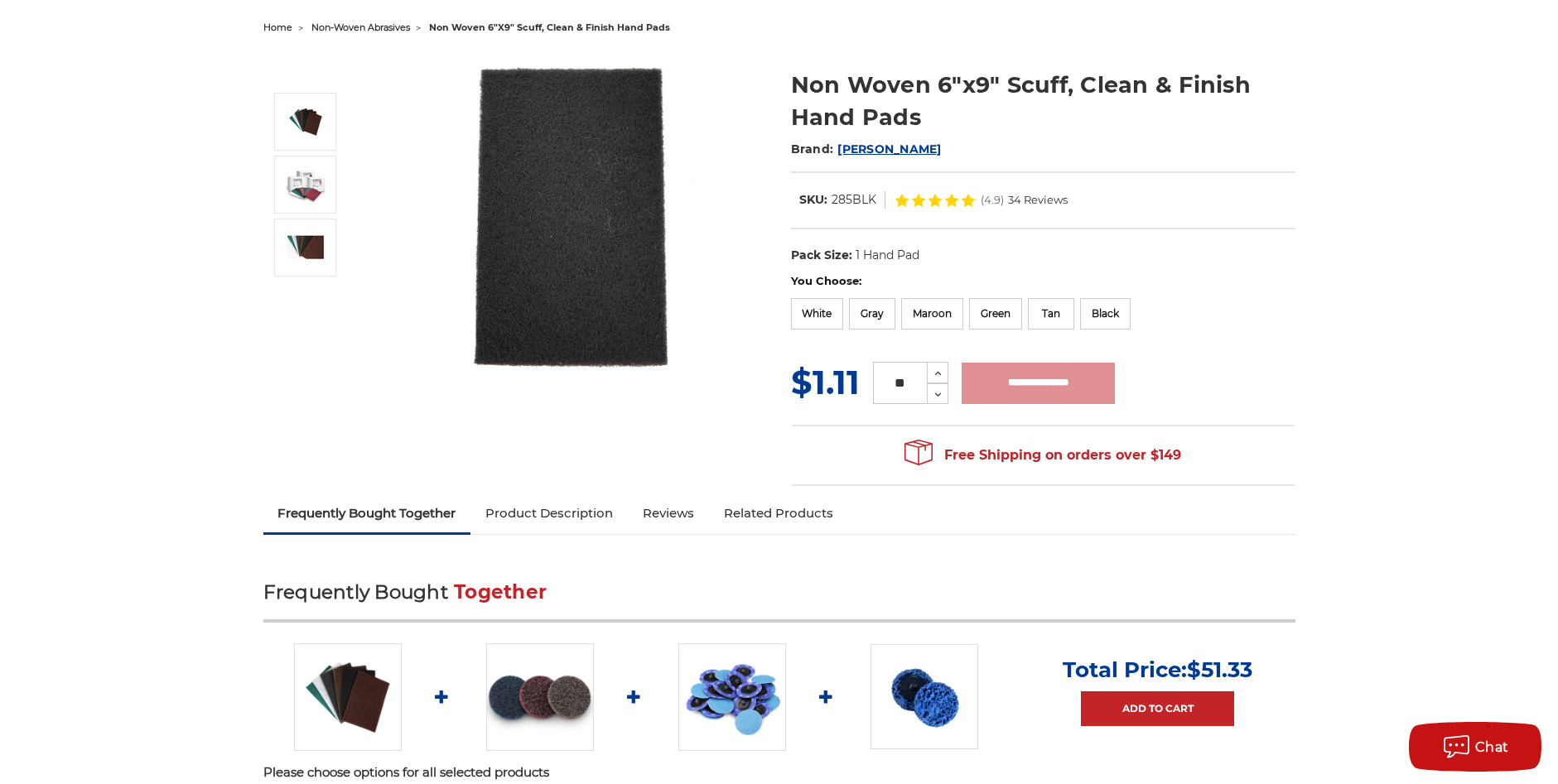
type input "**********"
click at [536, 686] on img at bounding box center [540, 697] width 108 height 107
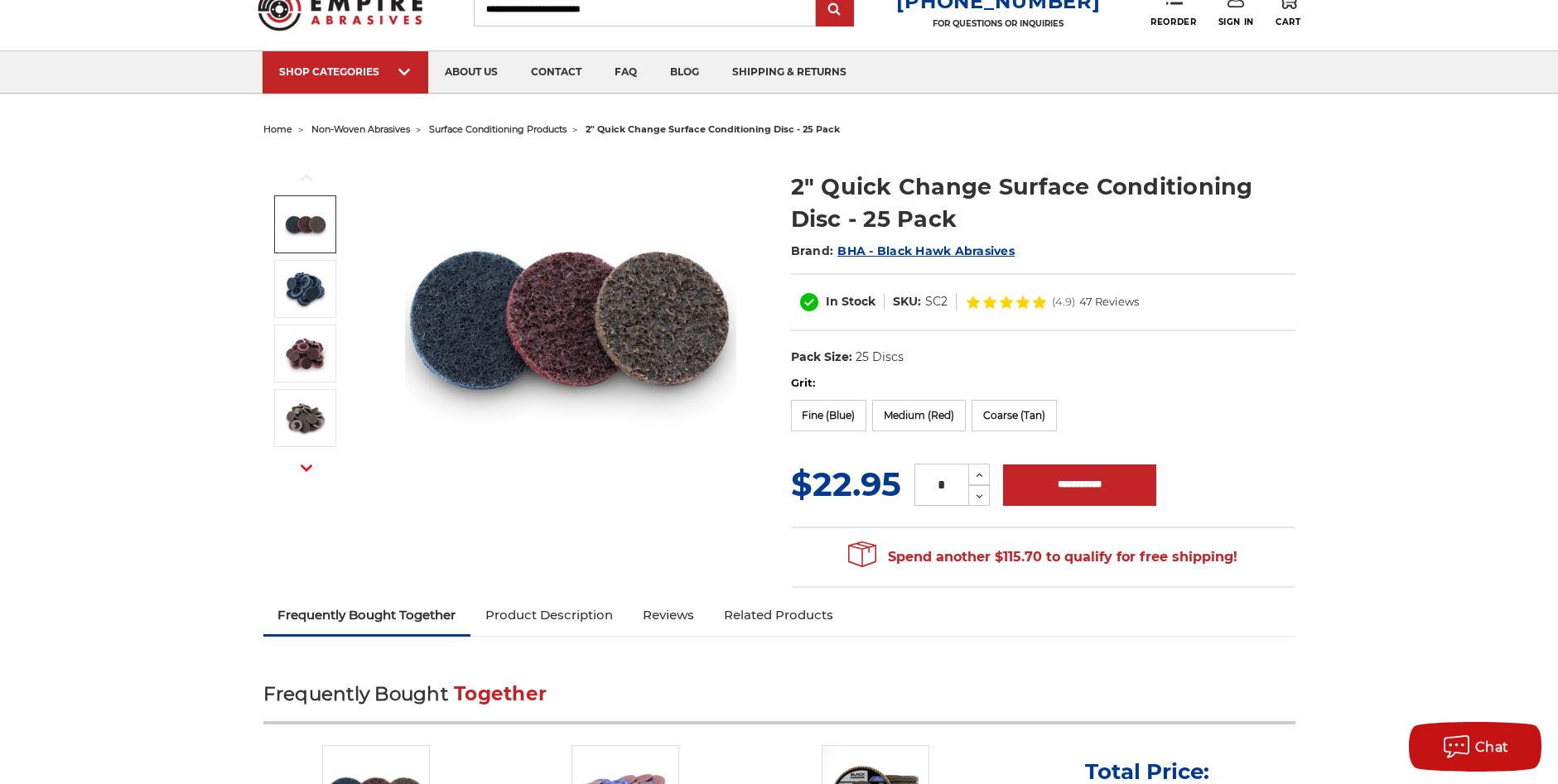
scroll to position [82, 0]
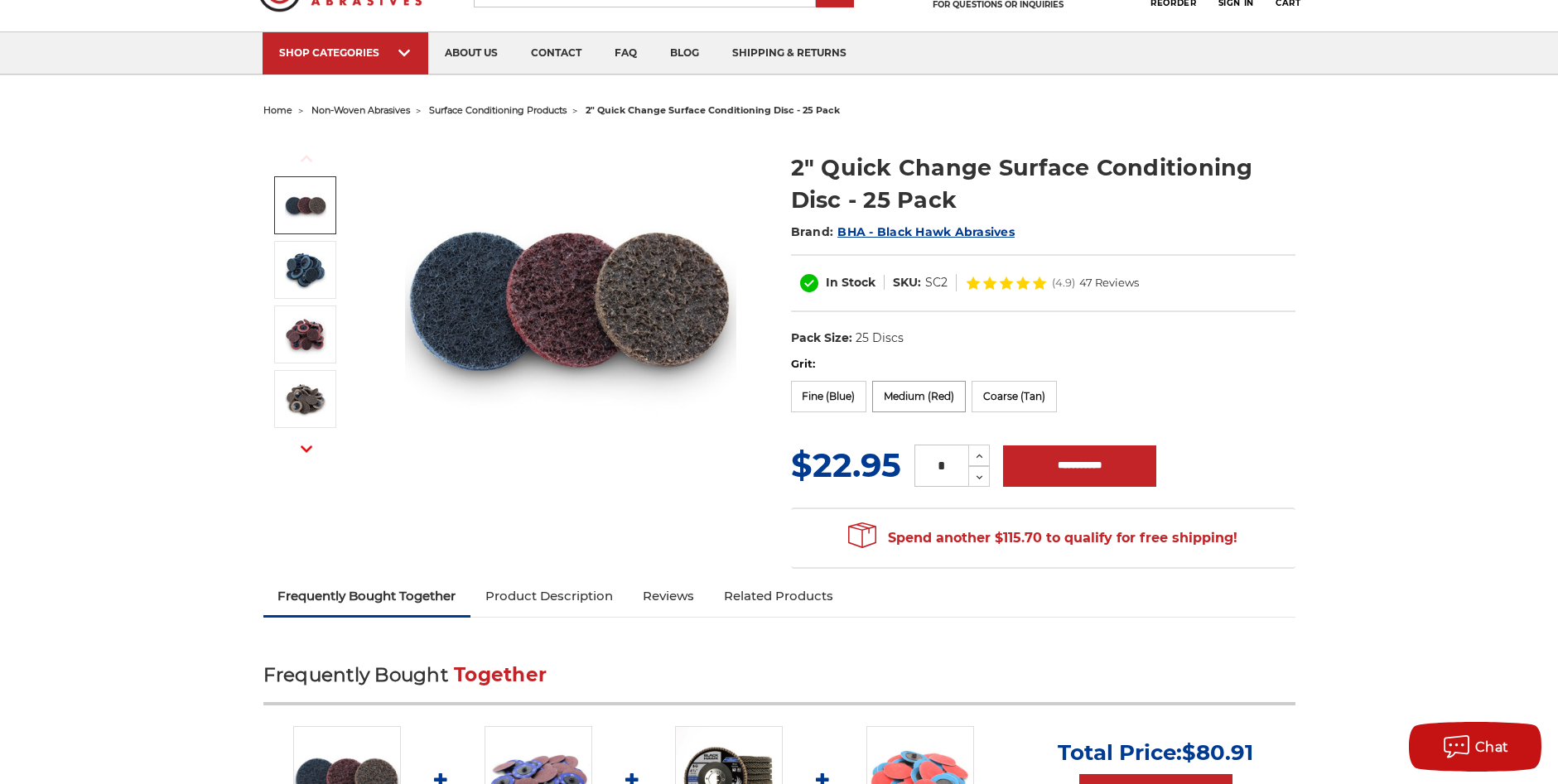
click at [921, 400] on label "Medium (Red)" at bounding box center [918, 397] width 94 height 32
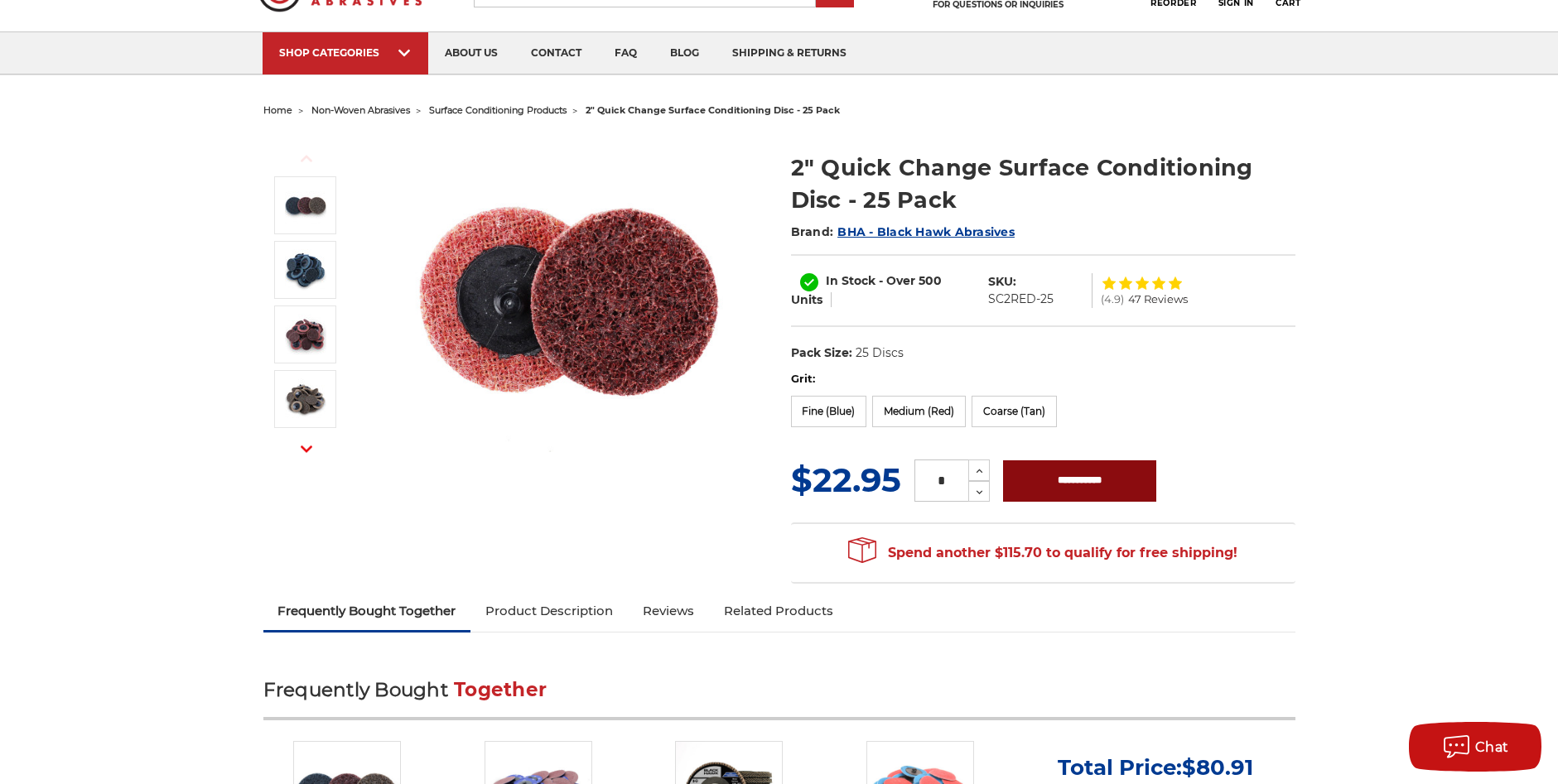
scroll to position [0, 0]
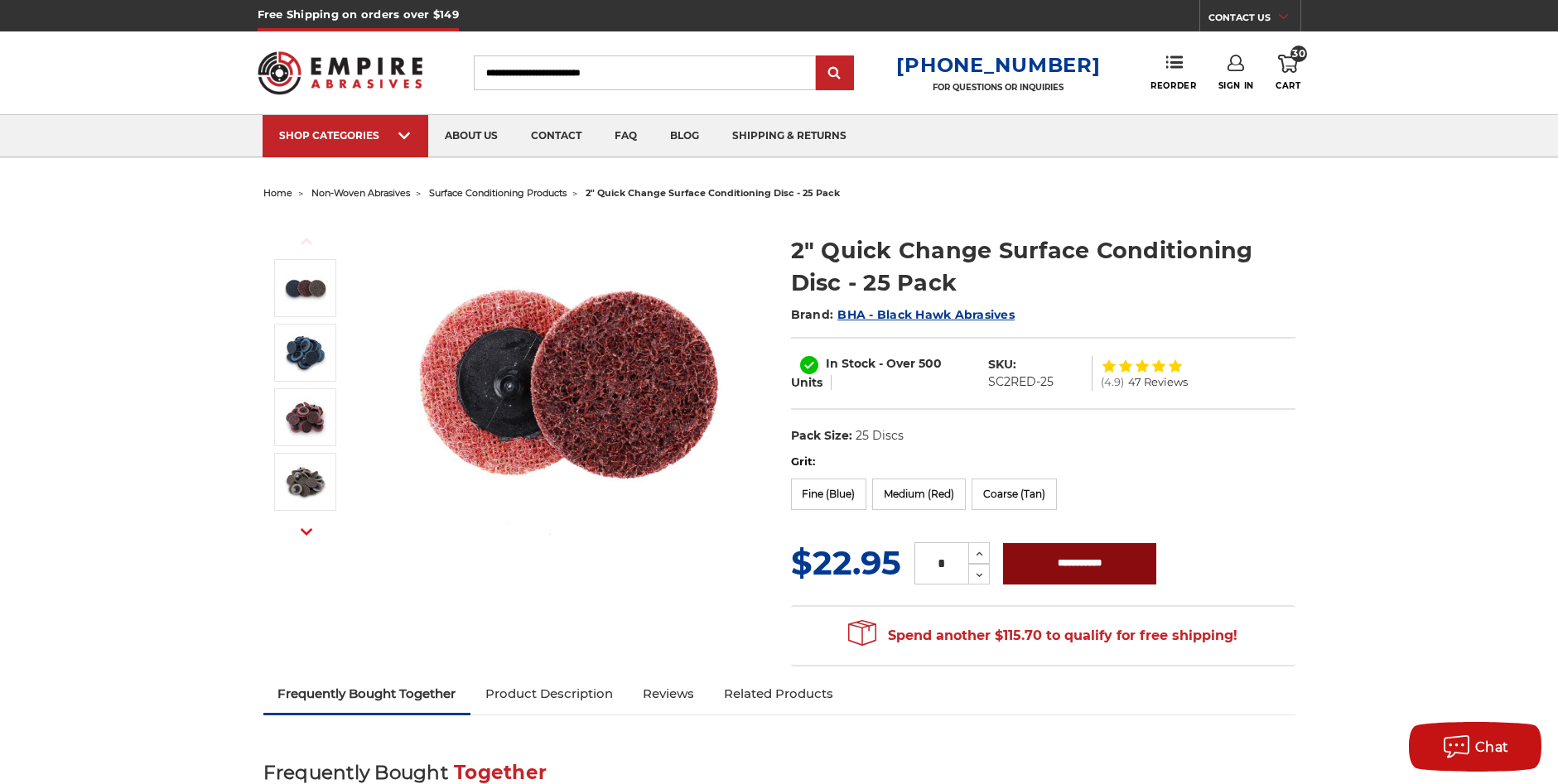
click at [1070, 565] on input "**********" at bounding box center [1079, 563] width 153 height 42
click at [836, 500] on label "Fine (Blue)" at bounding box center [830, 495] width 76 height 32
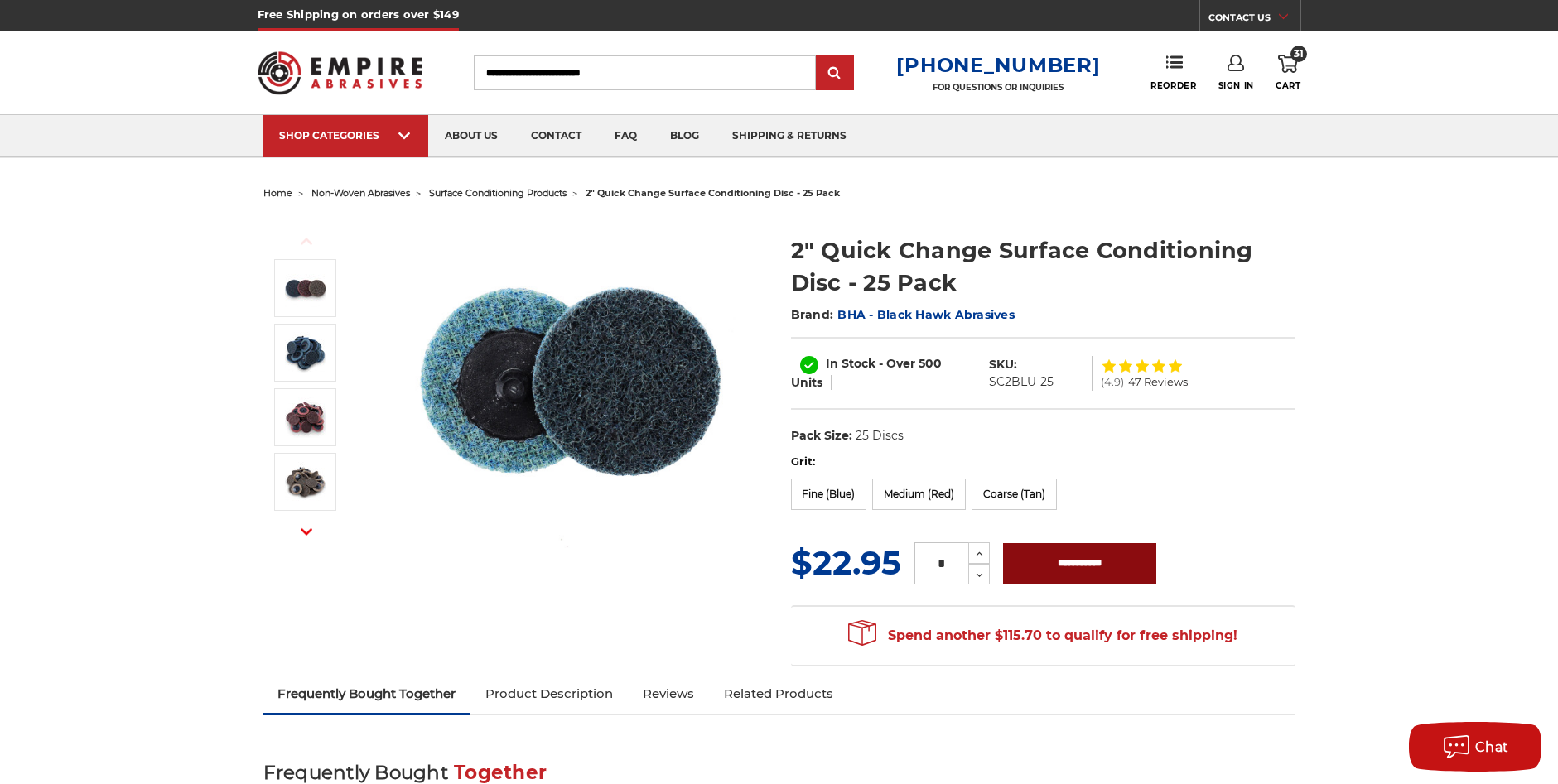
click at [1062, 561] on input "**********" at bounding box center [1079, 563] width 153 height 42
type input "**********"
click at [557, 80] on input "Search" at bounding box center [644, 73] width 342 height 35
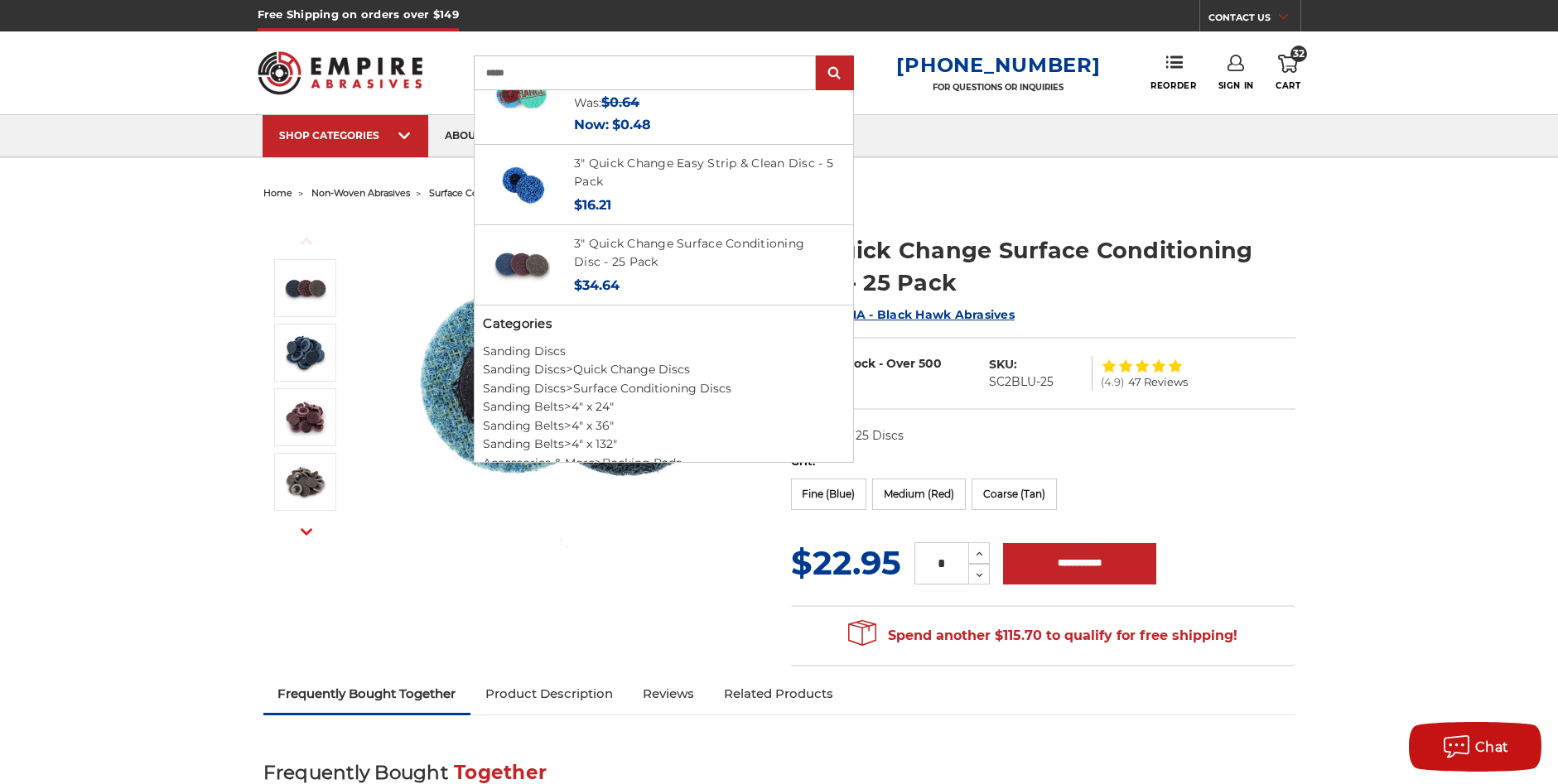
scroll to position [745, 0]
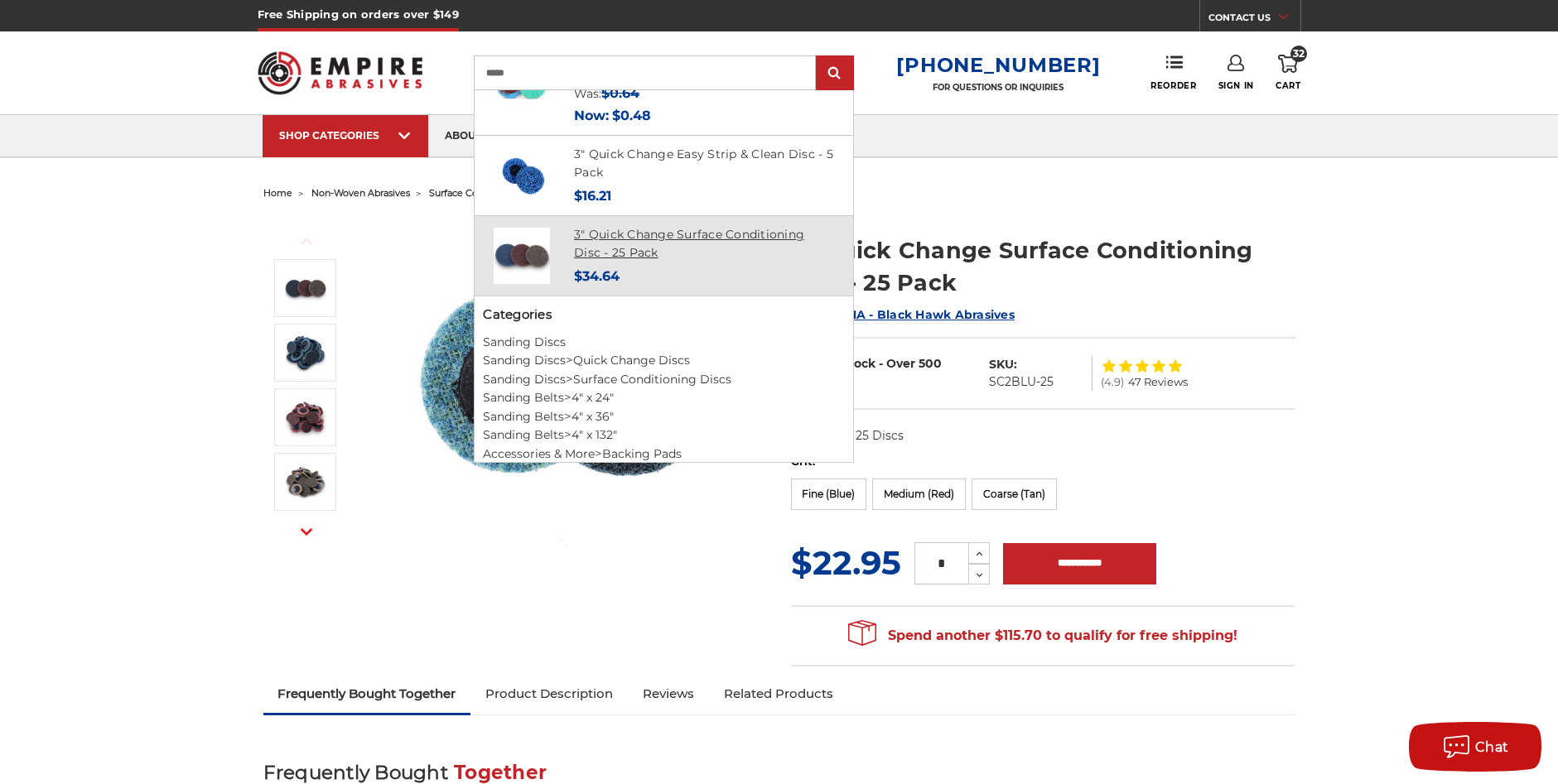
type input "*****"
click at [648, 238] on link "3" Quick Change Surface Conditioning Disc - 25 Pack" at bounding box center [689, 244] width 230 height 34
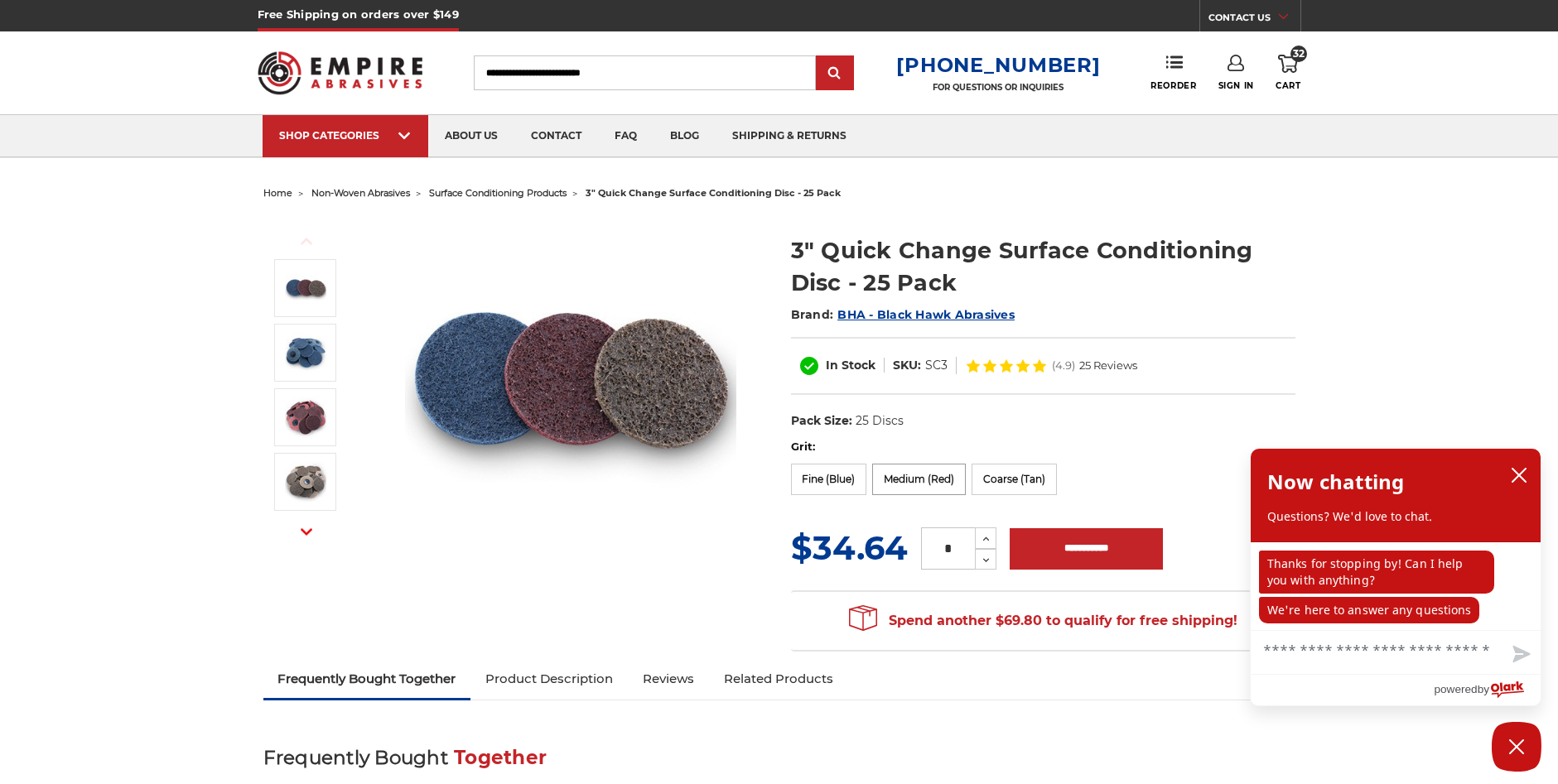
click at [943, 479] on label "Medium (Red)" at bounding box center [918, 480] width 94 height 32
